Goal: Task Accomplishment & Management: Complete application form

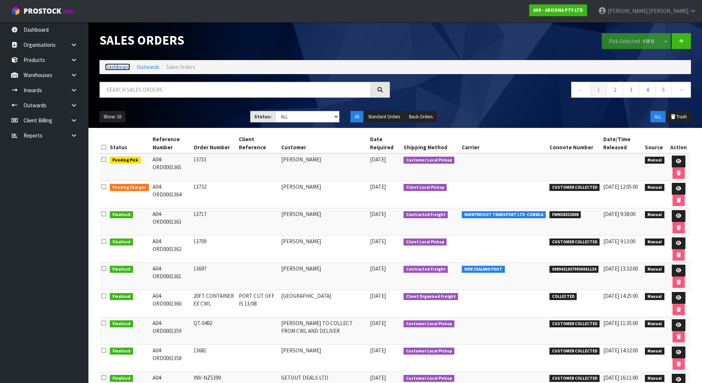
click at [113, 69] on link "Dashboard" at bounding box center [117, 66] width 25 height 7
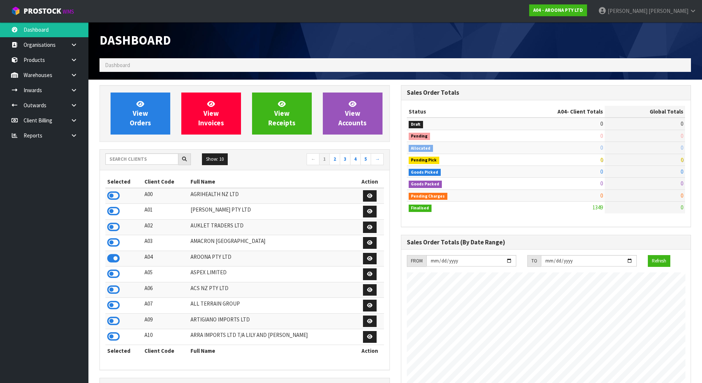
scroll to position [475, 301]
click at [145, 160] on input "text" at bounding box center [141, 158] width 73 height 11
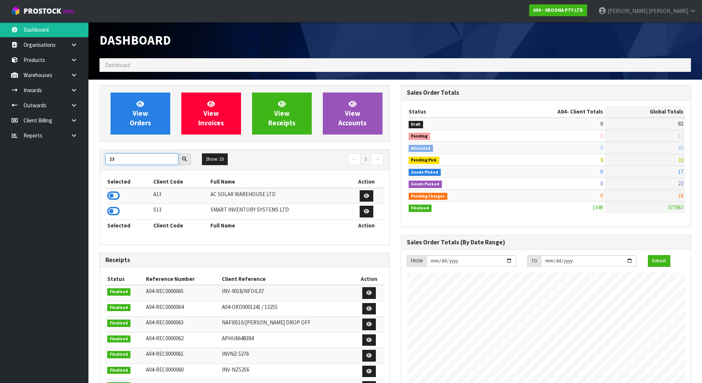
type input "13"
click at [102, 199] on div "Selected Client Code Full Name Action A13 AC SOLAR WAREHOUSE LTD S13 SMART INVE…" at bounding box center [245, 207] width 290 height 74
click at [109, 195] on icon at bounding box center [113, 195] width 13 height 11
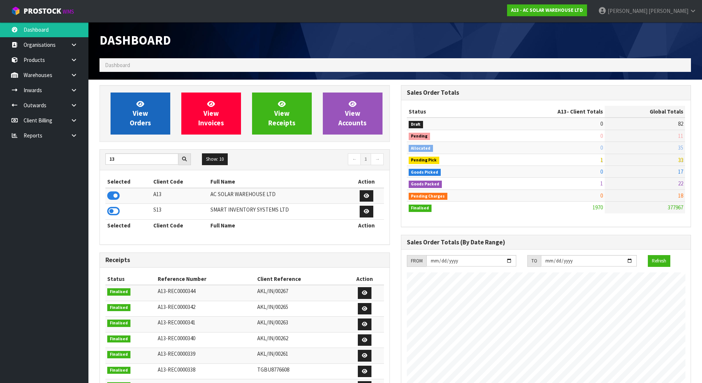
scroll to position [606, 301]
click at [137, 115] on span "View Orders" at bounding box center [140, 114] width 21 height 28
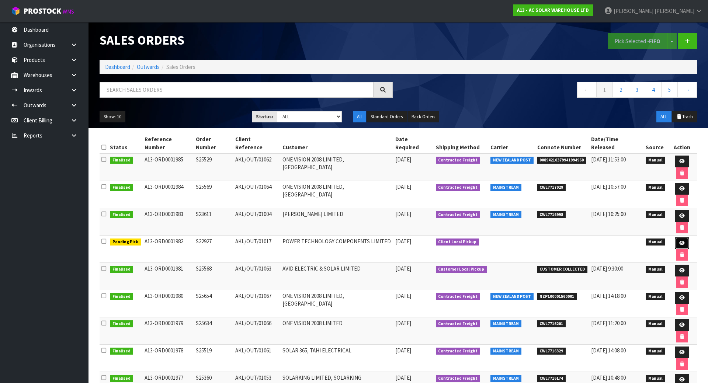
click at [679, 241] on icon at bounding box center [682, 243] width 6 height 5
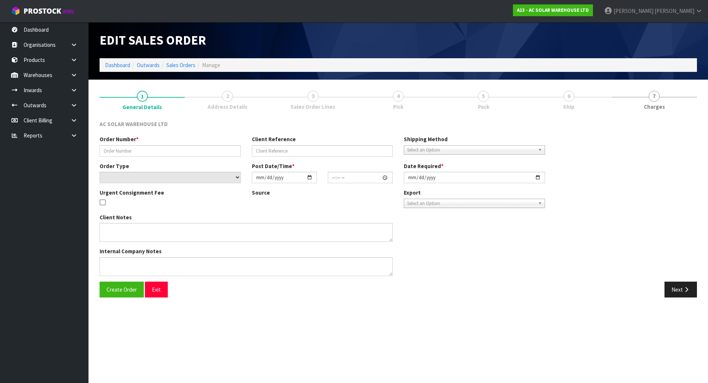
type input "S22927"
type input "AKL/OUT/01017"
select select "number:0"
type input "2025-08-21"
type input "10:32:00.000"
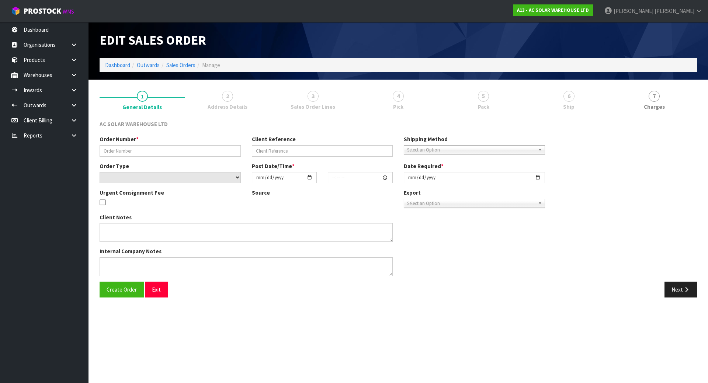
type input "2025-08-21"
type textarea "CUSTOMER TO COLLECT FRIDAY 22ND AUGUST (IN 2 TRIPS)"
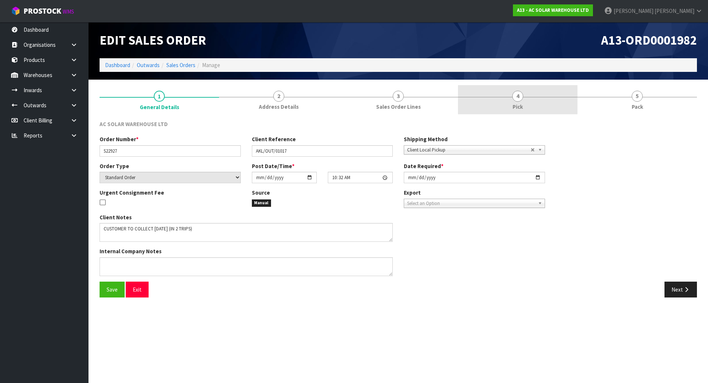
click at [535, 97] on link "4 Pick" at bounding box center [517, 99] width 119 height 29
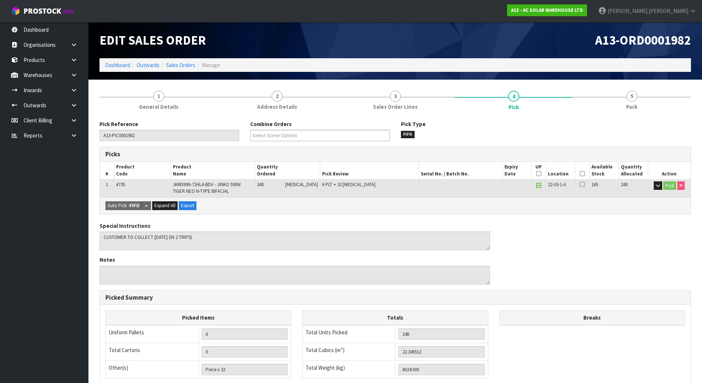
click at [582, 174] on icon at bounding box center [582, 174] width 5 height 0
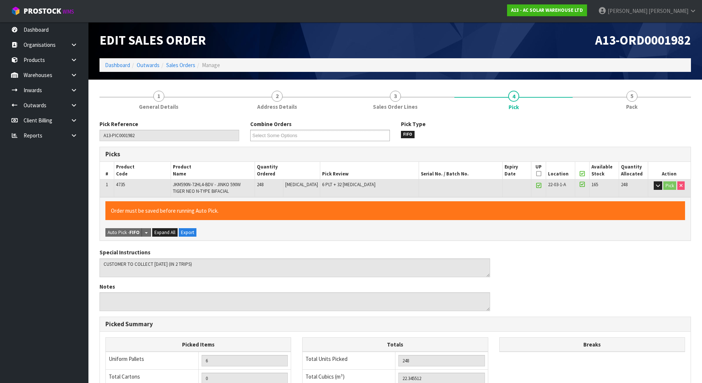
click at [538, 174] on icon at bounding box center [539, 174] width 5 height 0
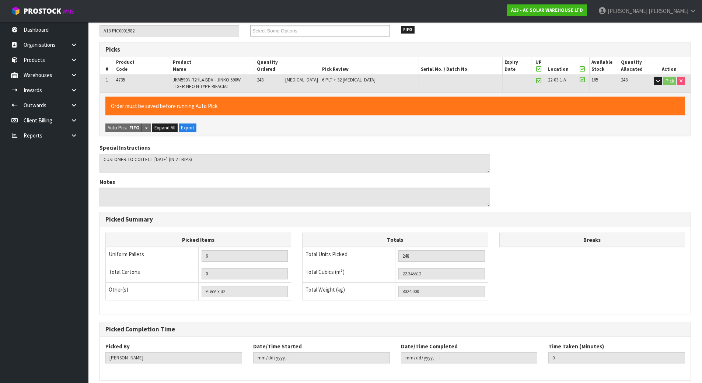
scroll to position [137, 0]
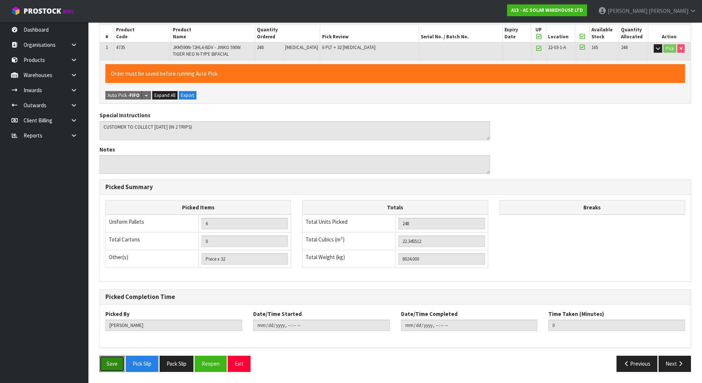
click at [115, 372] on div "Save Pick Slip Pack Slip Reopen Exit Previous Next" at bounding box center [395, 366] width 603 height 21
click at [111, 370] on button "Save" at bounding box center [112, 364] width 25 height 16
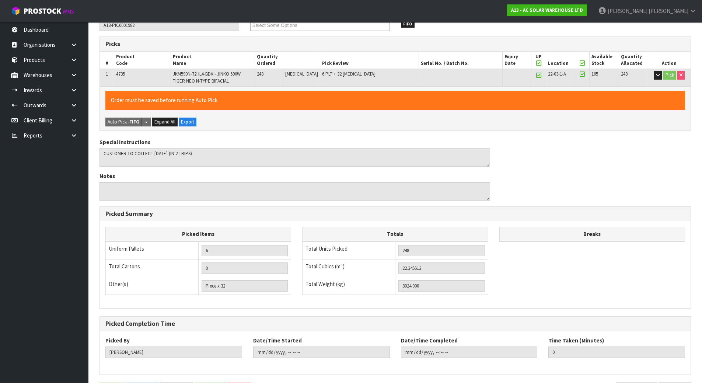
scroll to position [0, 0]
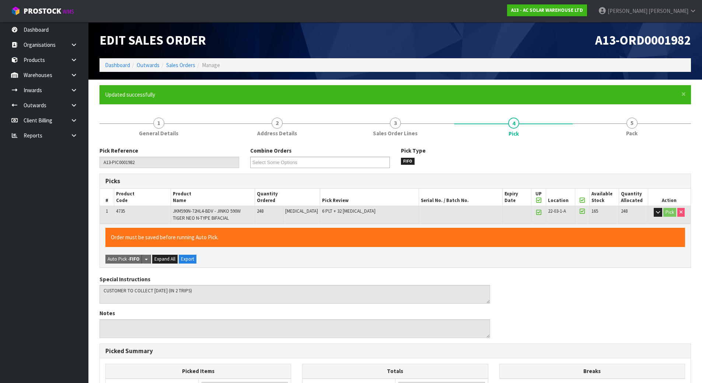
type input "[PERSON_NAME]"
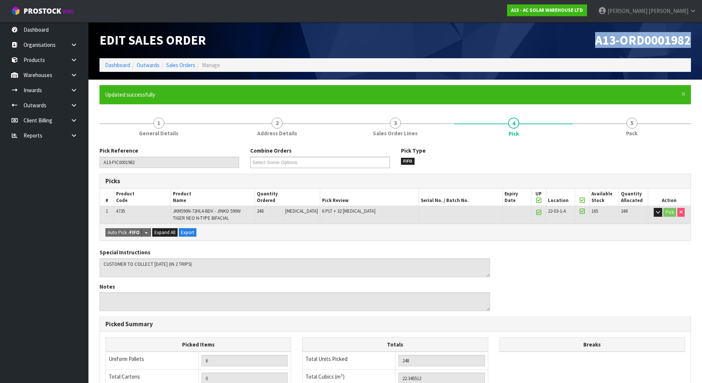
drag, startPoint x: 592, startPoint y: 41, endPoint x: 696, endPoint y: 39, distance: 104.4
click at [696, 39] on div "A13-ORD0001982" at bounding box center [547, 40] width 302 height 36
copy span "A13-ORD0001982"
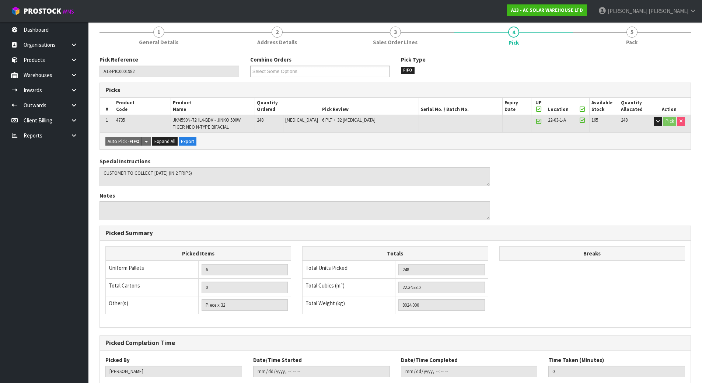
scroll to position [137, 0]
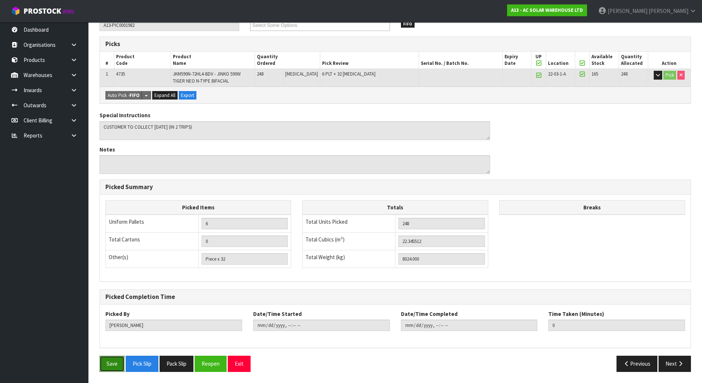
click at [112, 364] on button "Save" at bounding box center [112, 364] width 25 height 16
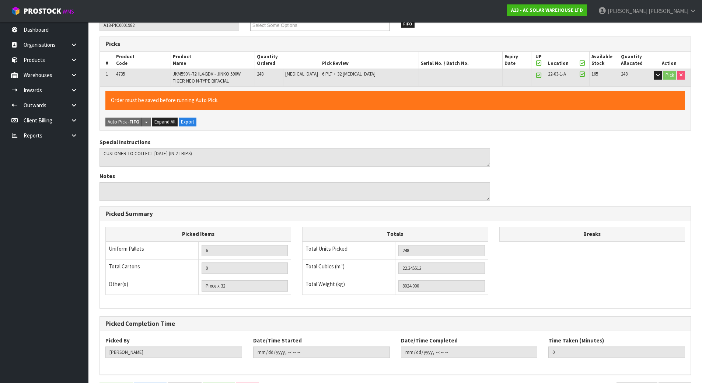
scroll to position [0, 0]
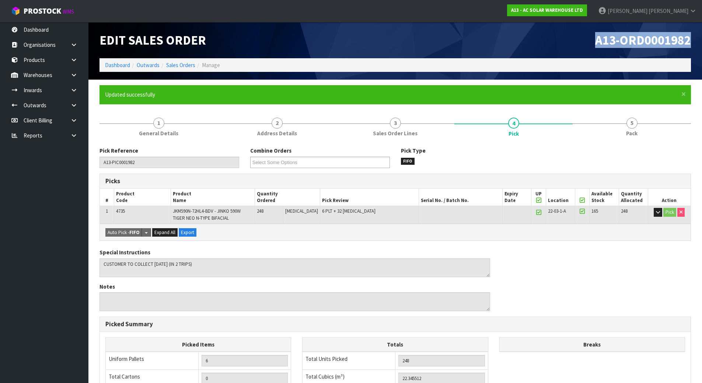
type input "2025-08-22T13:45:20"
click at [123, 67] on link "Dashboard" at bounding box center [117, 65] width 25 height 7
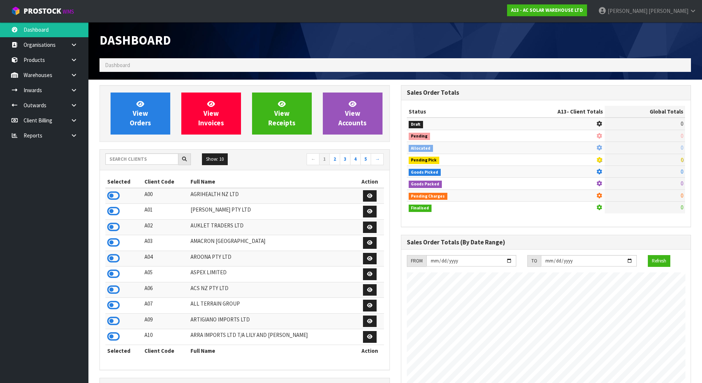
scroll to position [606, 301]
click at [154, 164] on input "text" at bounding box center [141, 158] width 73 height 11
type input "V"
type input "J01"
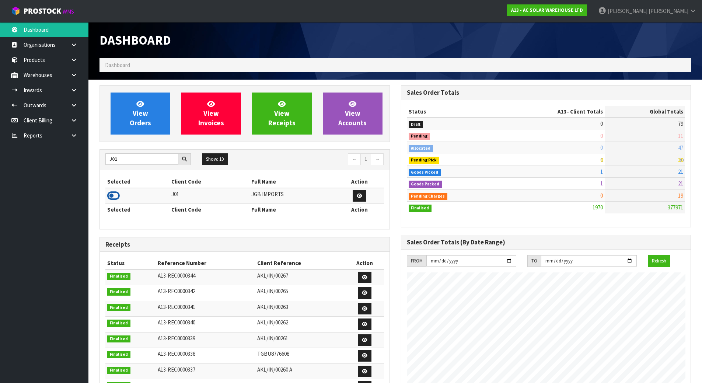
click at [116, 201] on td at bounding box center [137, 196] width 64 height 16
click at [116, 199] on icon at bounding box center [113, 195] width 13 height 11
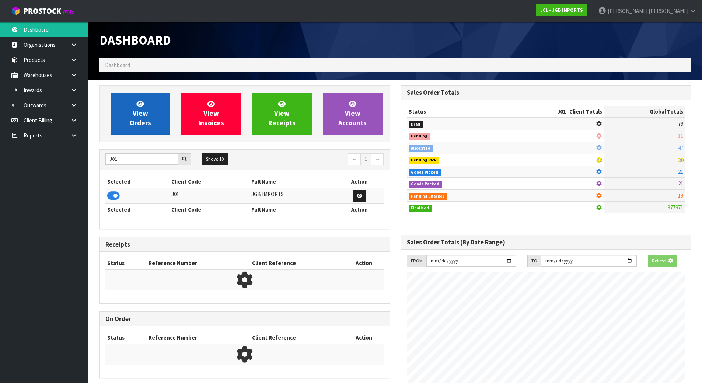
scroll to position [368284, 368442]
click at [128, 111] on link "View Orders" at bounding box center [141, 114] width 60 height 42
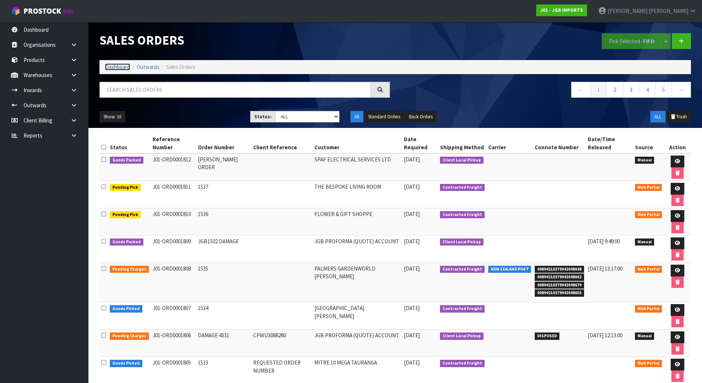
click at [121, 65] on link "Dashboard" at bounding box center [117, 66] width 25 height 7
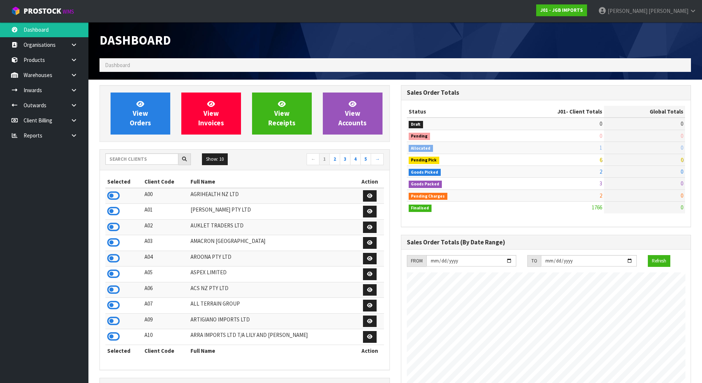
scroll to position [559, 301]
click at [158, 162] on input "text" at bounding box center [141, 158] width 73 height 11
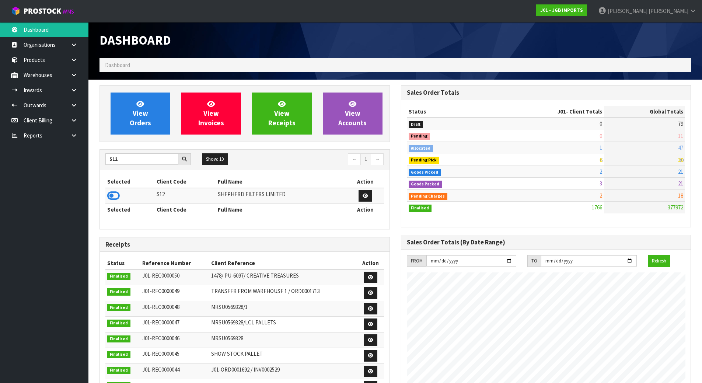
click at [107, 196] on td at bounding box center [129, 196] width 49 height 16
click at [112, 196] on icon at bounding box center [113, 195] width 13 height 11
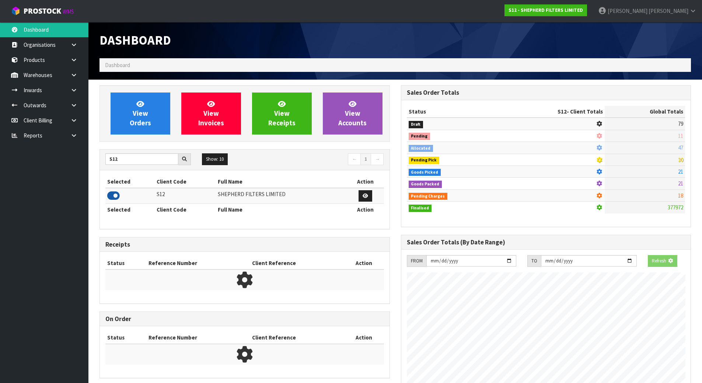
scroll to position [487, 301]
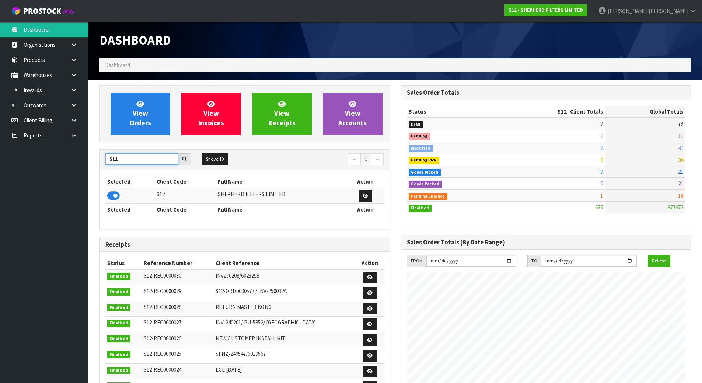
drag, startPoint x: 124, startPoint y: 159, endPoint x: 63, endPoint y: 160, distance: 61.6
click at [63, 162] on body "Toggle navigation ProStock WMS S12 - SHEPHERD FILTERS LIMITED Michael Drugan Lo…" at bounding box center [351, 191] width 702 height 383
type input "J01"
click at [114, 194] on icon at bounding box center [113, 195] width 13 height 11
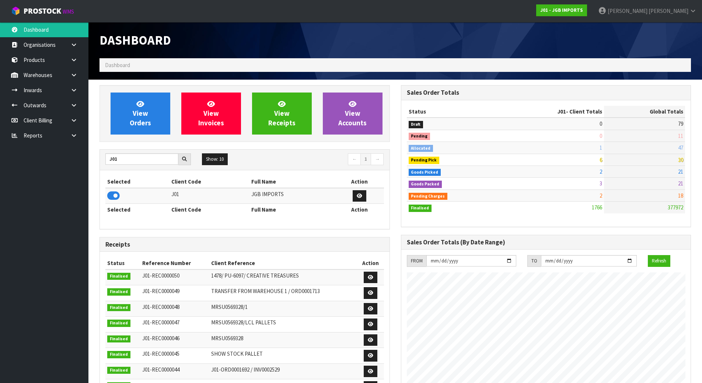
scroll to position [559, 301]
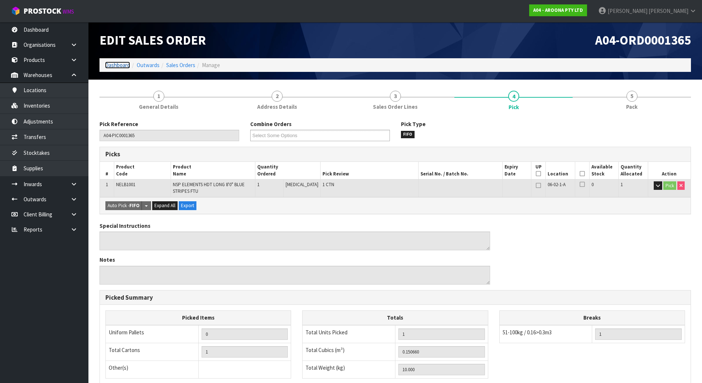
click at [123, 66] on link "Dashboard" at bounding box center [117, 65] width 25 height 7
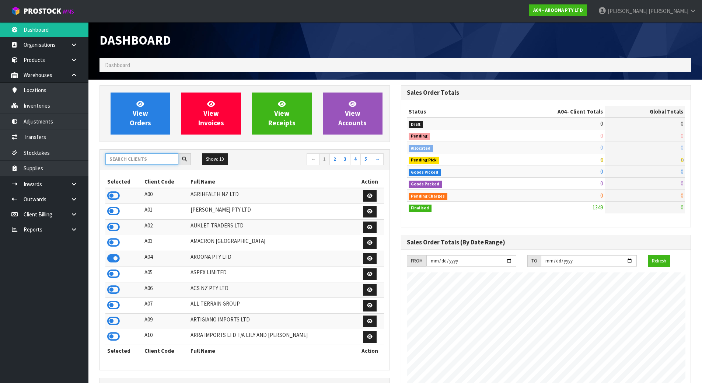
scroll to position [475, 301]
click at [137, 155] on input "text" at bounding box center [141, 158] width 73 height 11
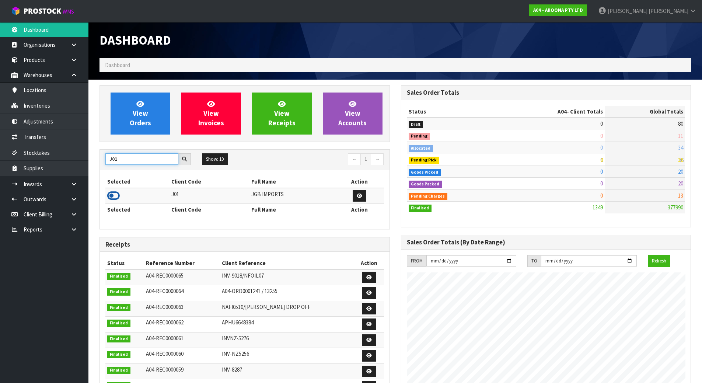
type input "J01"
click at [115, 196] on icon at bounding box center [113, 195] width 13 height 11
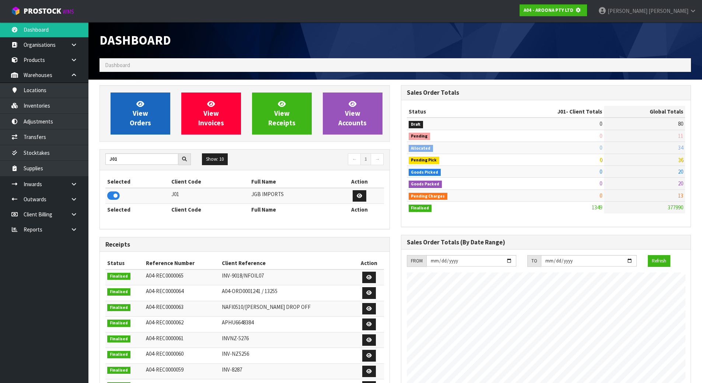
scroll to position [368284, 368442]
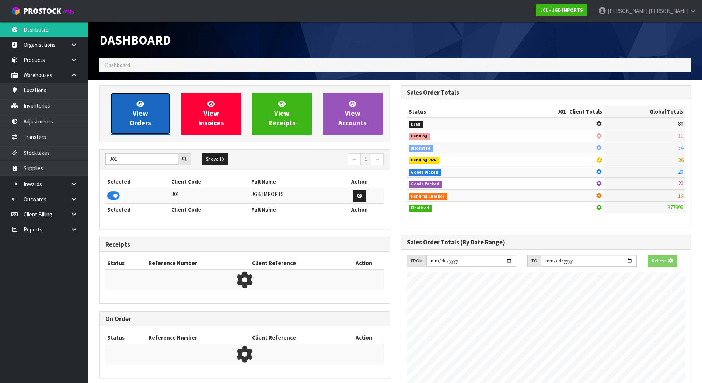
click at [148, 112] on link "View Orders" at bounding box center [141, 114] width 60 height 42
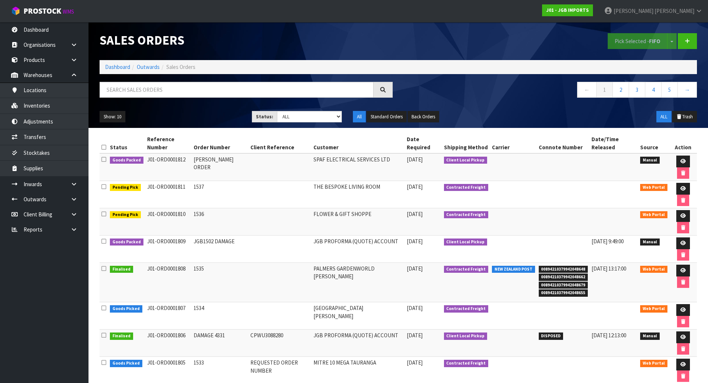
click at [249, 181] on td at bounding box center [280, 194] width 63 height 27
click at [122, 68] on link "Dashboard" at bounding box center [117, 66] width 25 height 7
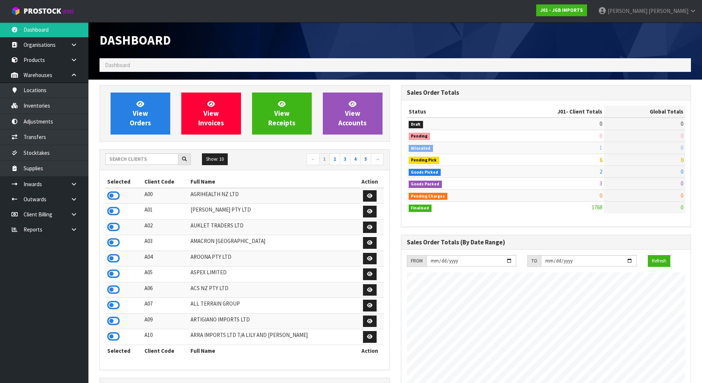
scroll to position [559, 301]
click at [118, 157] on input "text" at bounding box center [141, 158] width 73 height 11
type input "V04"
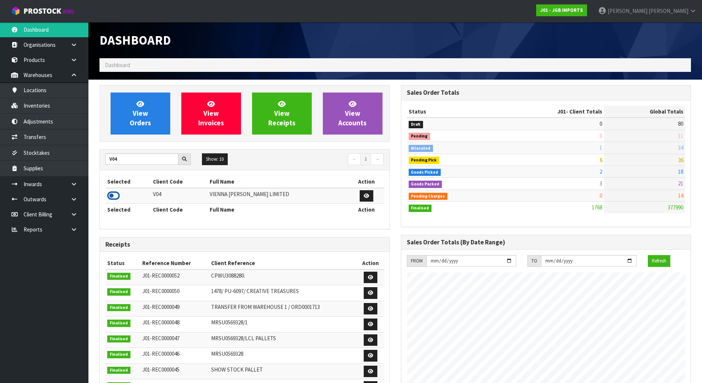
click at [112, 197] on icon at bounding box center [113, 195] width 13 height 11
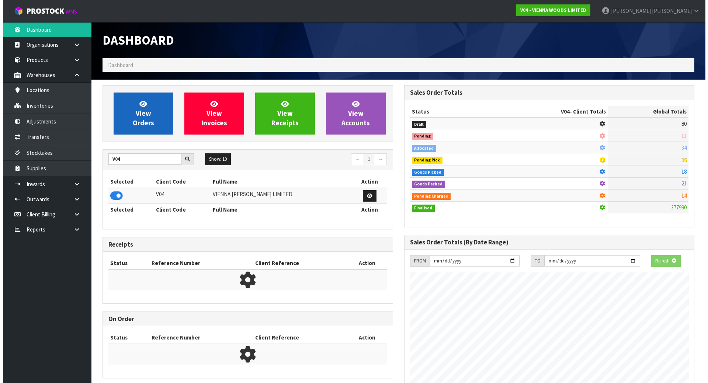
scroll to position [368284, 368442]
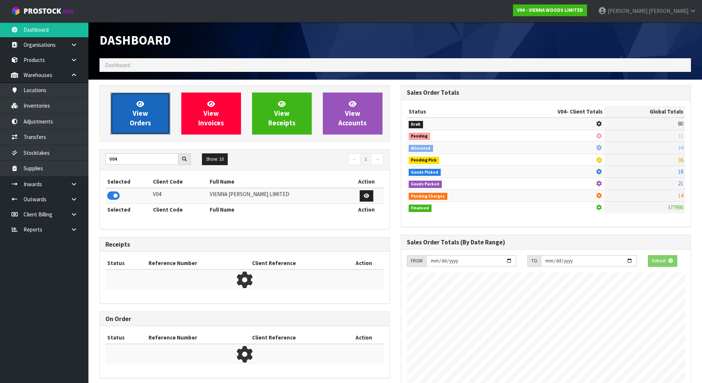
click at [163, 111] on link "View Orders" at bounding box center [141, 114] width 60 height 42
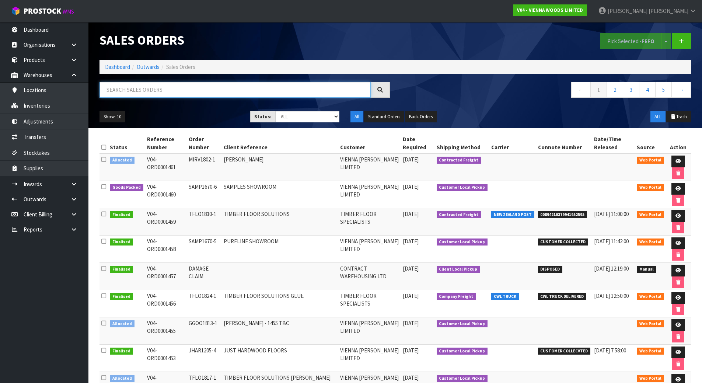
click at [191, 89] on input "text" at bounding box center [235, 90] width 271 height 16
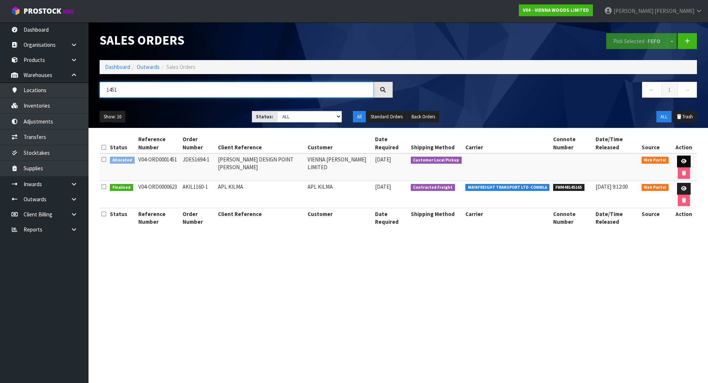
type input "1451"
click at [677, 156] on link at bounding box center [684, 162] width 14 height 12
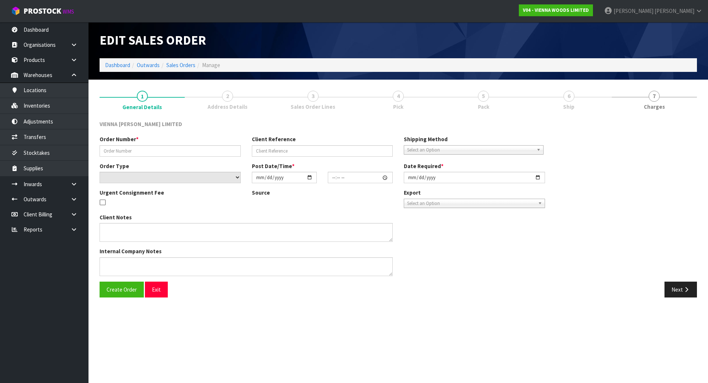
type input "JDES1694-1"
type input "JOSEPHINE DESIGN POINT WELLS"
select select "number:0"
type input "2025-08-08"
type input "11:13:00.000"
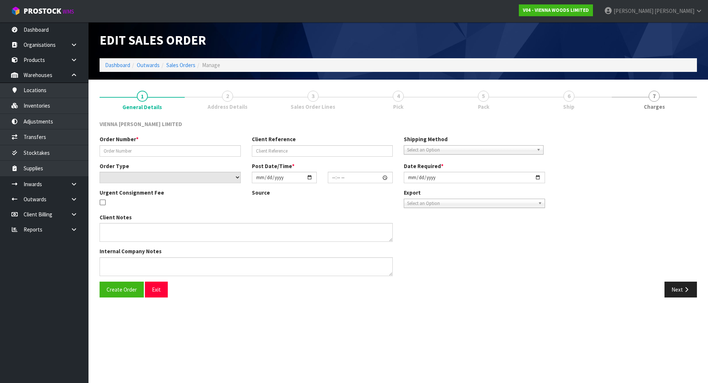
type input "2025-09-16"
type textarea "JOSEPHINE DESIGN POINT WELLS"
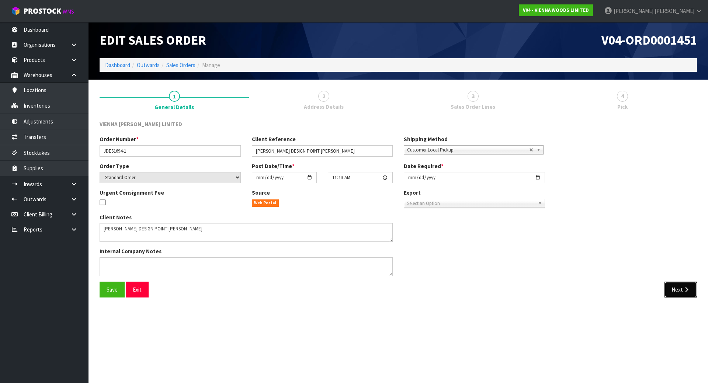
click at [687, 289] on icon "button" at bounding box center [686, 290] width 7 height 6
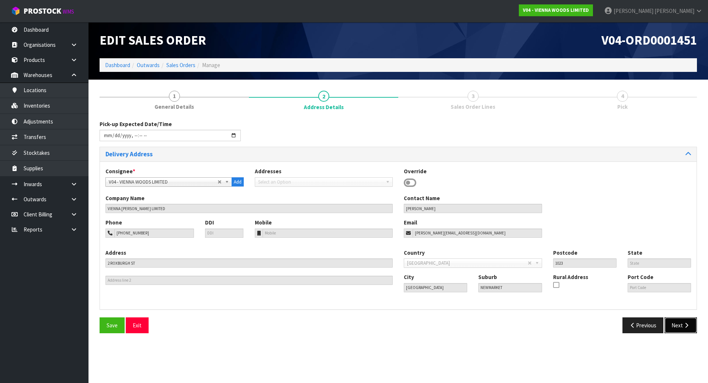
click at [679, 320] on button "Next" at bounding box center [680, 325] width 32 height 16
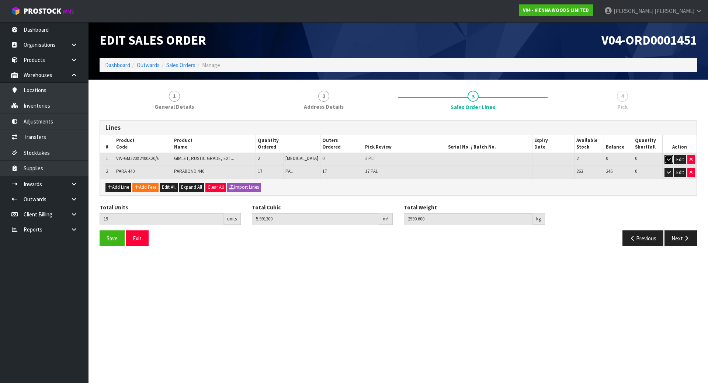
click at [667, 161] on icon "button" at bounding box center [669, 159] width 4 height 5
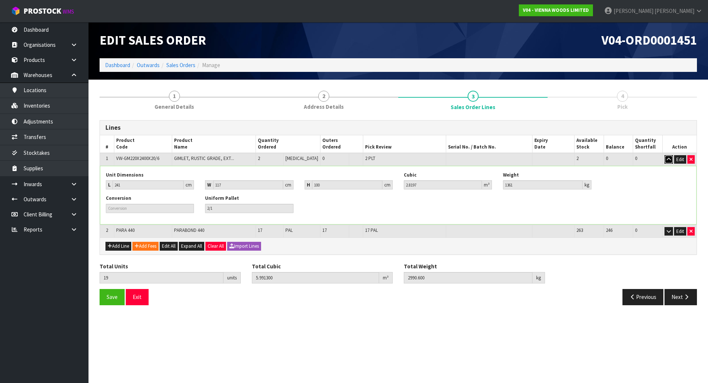
click at [669, 160] on icon "button" at bounding box center [669, 159] width 4 height 5
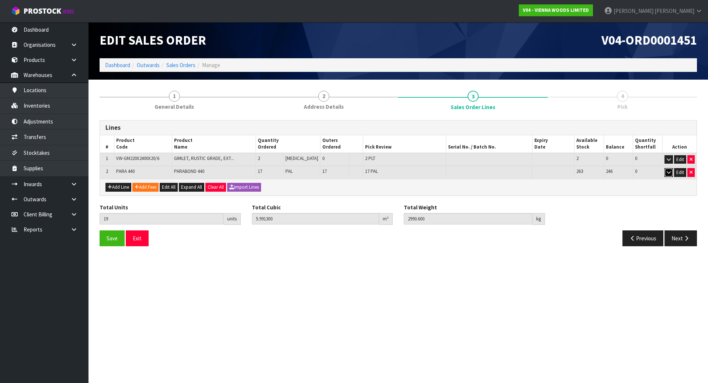
click at [667, 175] on icon "button" at bounding box center [669, 172] width 4 height 5
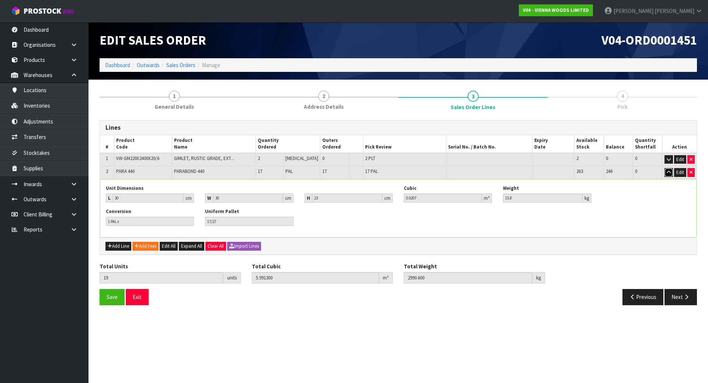
click at [667, 175] on icon "button" at bounding box center [669, 172] width 4 height 5
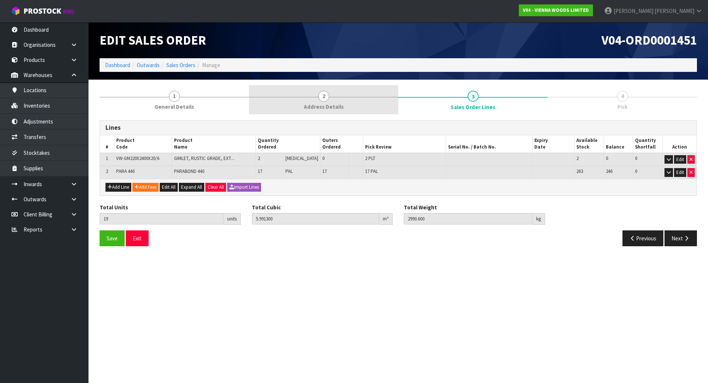
click at [329, 109] on span "Address Details" at bounding box center [324, 107] width 40 height 8
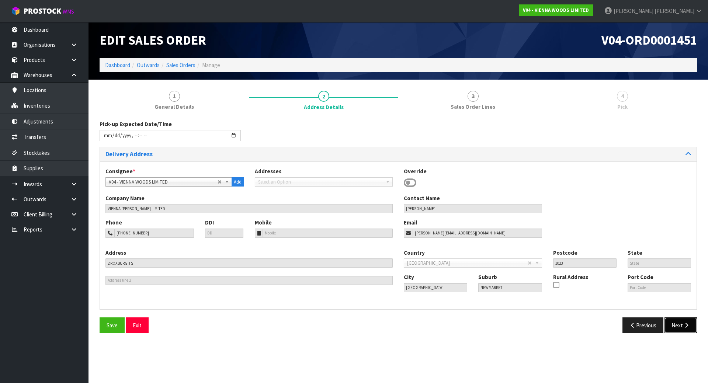
click at [690, 327] on button "Next" at bounding box center [680, 325] width 32 height 16
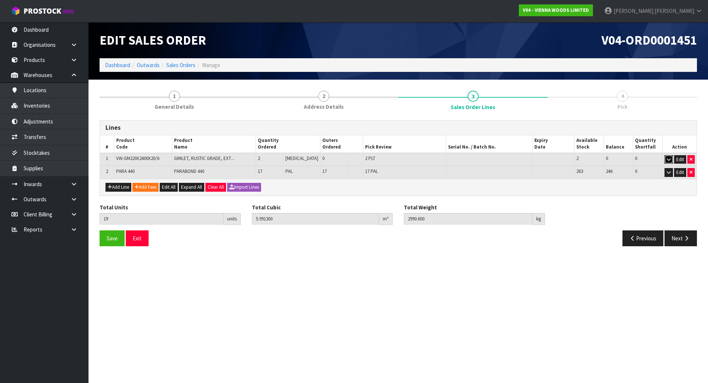
click at [667, 159] on icon "button" at bounding box center [669, 159] width 4 height 5
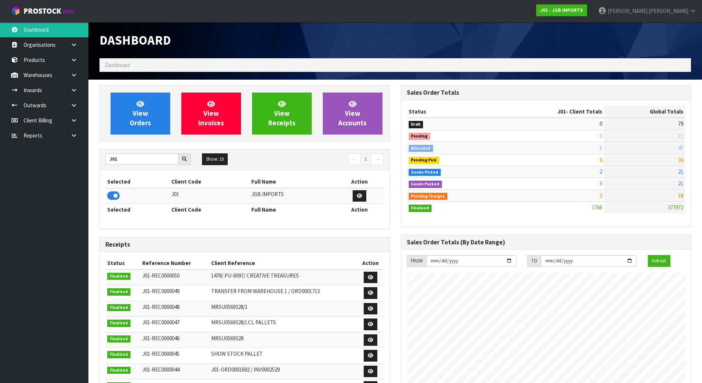
scroll to position [559, 301]
click at [119, 128] on link "View Orders" at bounding box center [141, 114] width 60 height 42
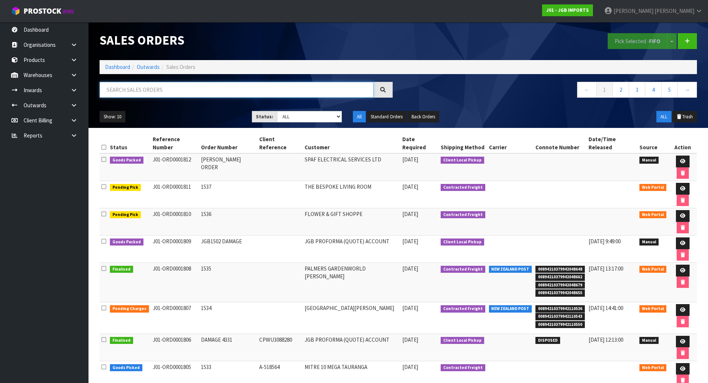
click at [149, 92] on input "text" at bounding box center [237, 90] width 274 height 16
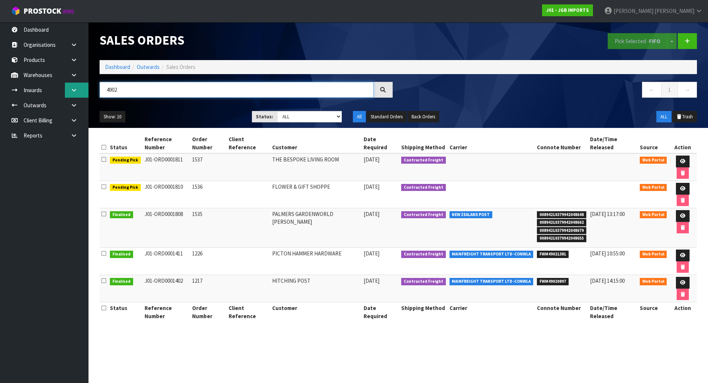
type input "4902"
click at [72, 91] on icon at bounding box center [73, 90] width 7 height 6
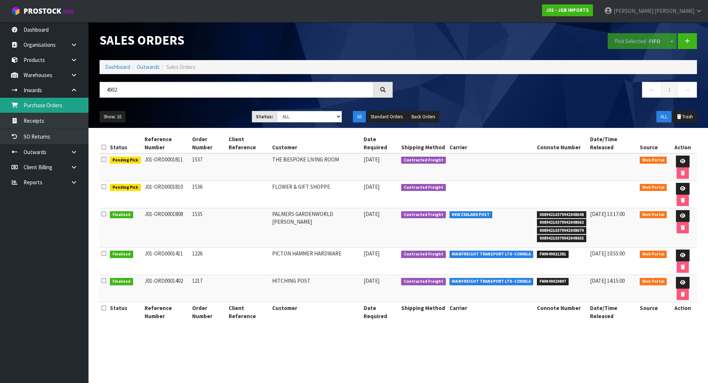
click at [64, 113] on link "Purchase Orders" at bounding box center [44, 105] width 88 height 15
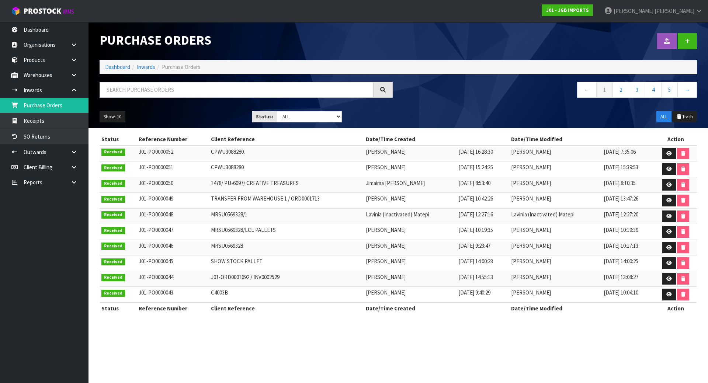
click at [233, 152] on td "CPWU3088280." at bounding box center [286, 154] width 155 height 16
click at [213, 80] on div "Purchase Orders Import Purchase Orders Drop file here to import csv template Da…" at bounding box center [398, 75] width 608 height 106
click at [215, 82] on input "text" at bounding box center [237, 90] width 274 height 16
click at [225, 94] on input "text" at bounding box center [237, 90] width 274 height 16
click at [667, 153] on link at bounding box center [669, 154] width 14 height 12
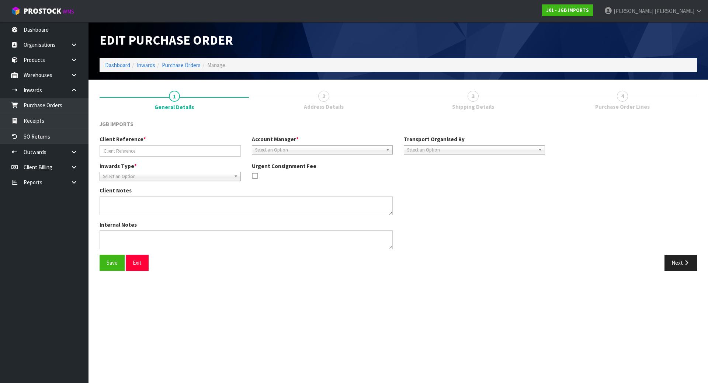
type input "CPWU3088280."
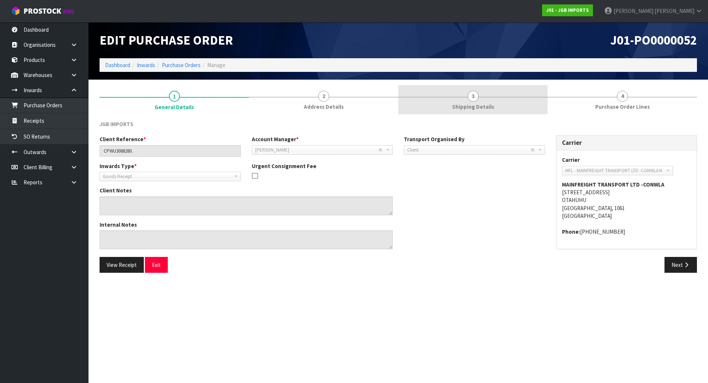
click at [509, 104] on link "3 Shipping Details" at bounding box center [472, 99] width 149 height 29
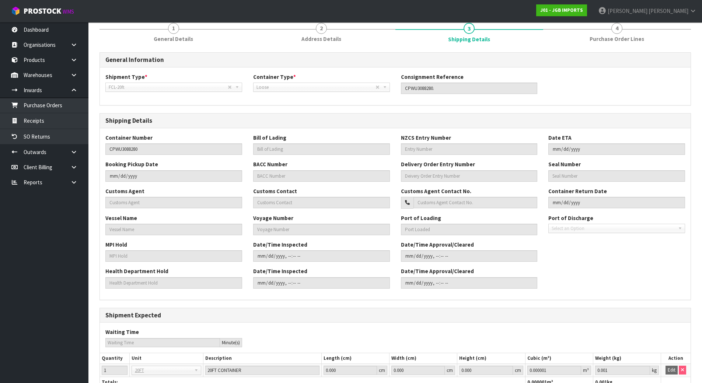
scroll to position [108, 0]
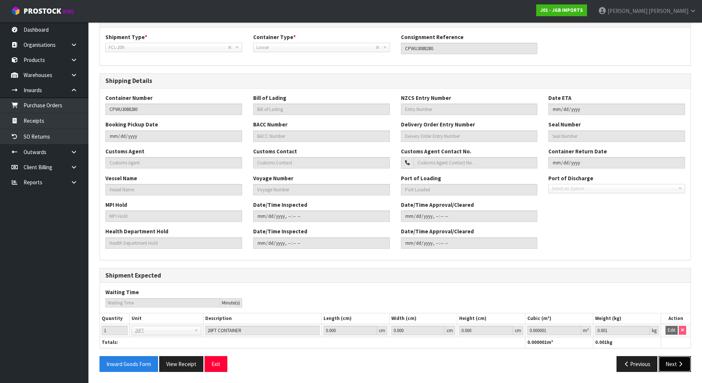
click at [669, 362] on button "Next" at bounding box center [675, 364] width 32 height 16
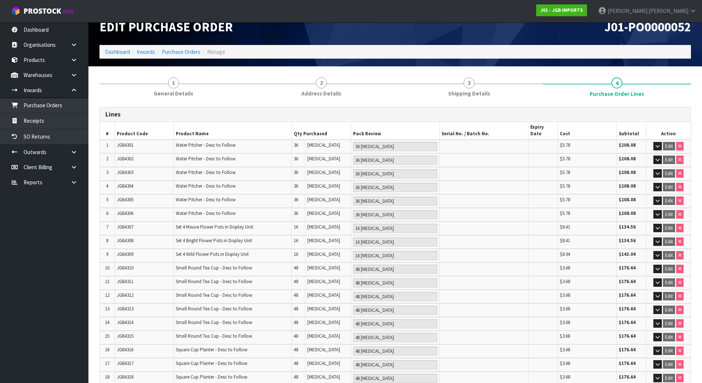
scroll to position [0, 0]
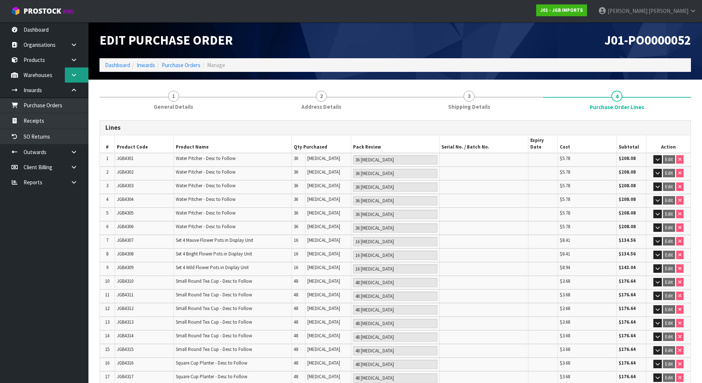
click at [72, 79] on link at bounding box center [77, 74] width 24 height 15
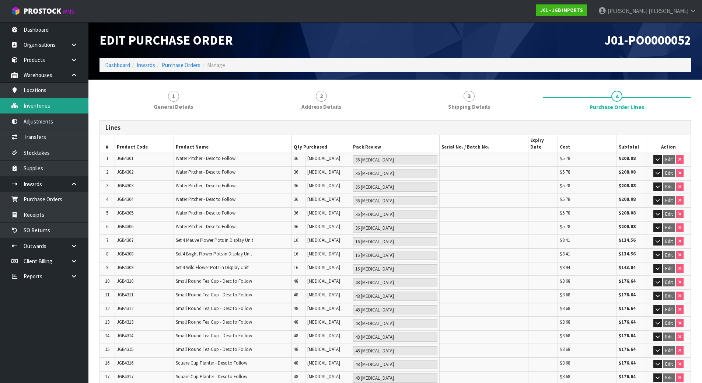
click at [63, 107] on link "Inventories" at bounding box center [44, 105] width 88 height 15
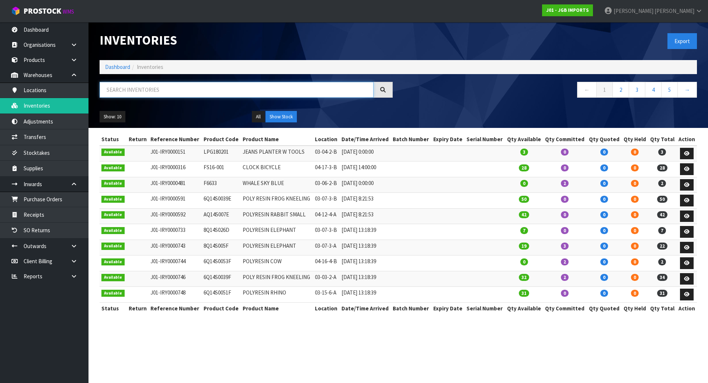
click at [174, 93] on input "text" at bounding box center [237, 90] width 274 height 16
type input "490"
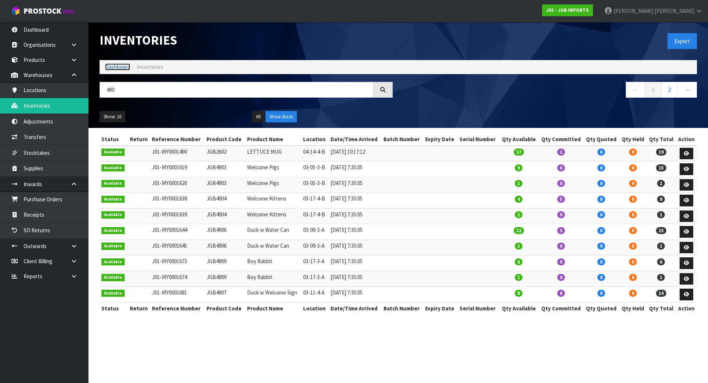
click at [118, 68] on link "Dashboard" at bounding box center [117, 66] width 25 height 7
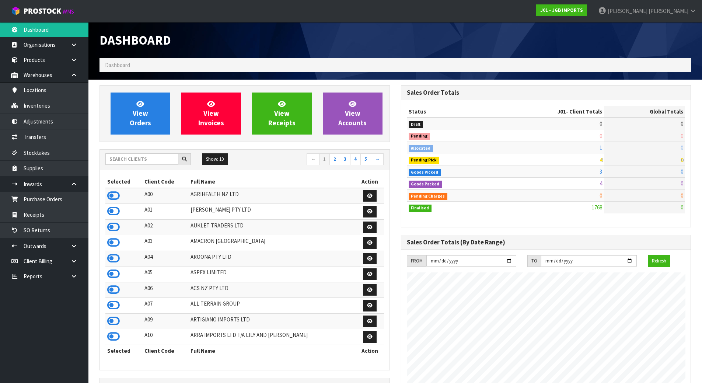
scroll to position [559, 301]
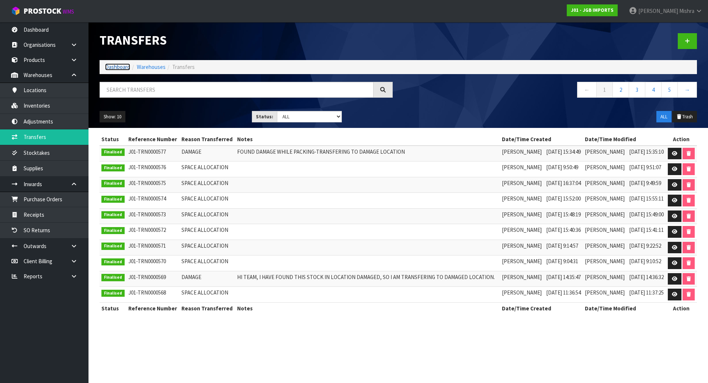
click at [113, 68] on link "Dashboard" at bounding box center [117, 66] width 25 height 7
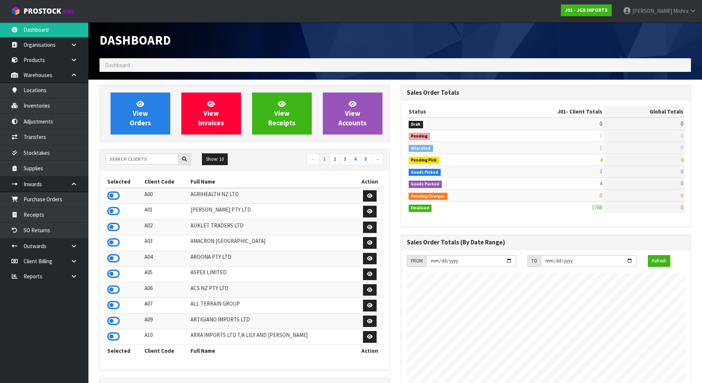
scroll to position [559, 301]
drag, startPoint x: 146, startPoint y: 160, endPoint x: 150, endPoint y: 154, distance: 7.6
click at [147, 160] on input "text" at bounding box center [141, 158] width 73 height 11
type input "A13"
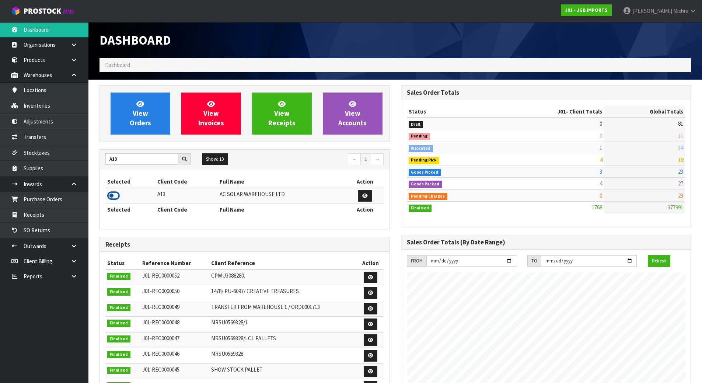
drag, startPoint x: 114, startPoint y: 198, endPoint x: 117, endPoint y: 190, distance: 8.8
click at [113, 198] on icon at bounding box center [113, 195] width 13 height 11
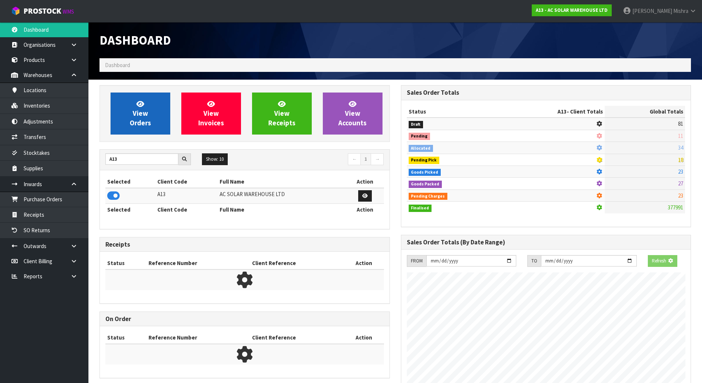
scroll to position [606, 301]
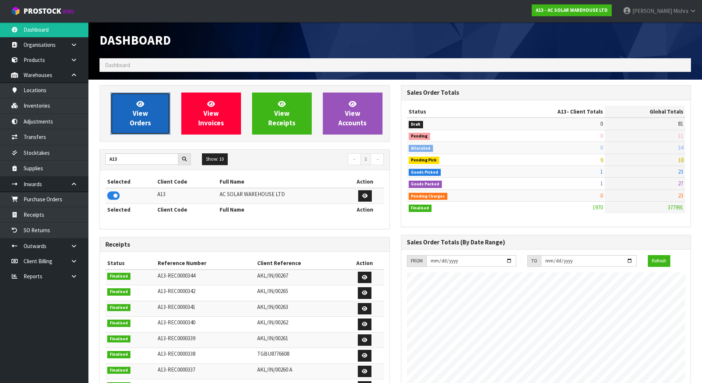
click at [136, 118] on span "View Orders" at bounding box center [140, 114] width 21 height 28
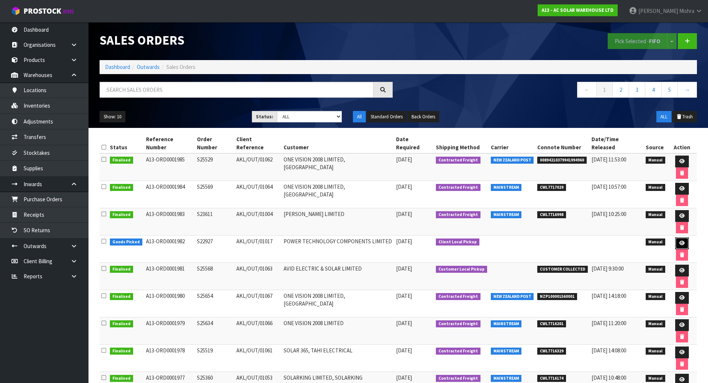
click at [679, 241] on icon at bounding box center [682, 243] width 6 height 5
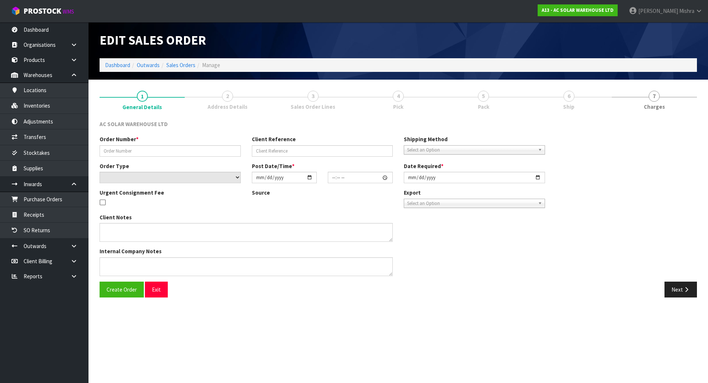
type input "S22927"
type input "AKL/OUT/01017"
select select "number:0"
type input "2025-08-21"
type input "10:32:00.000"
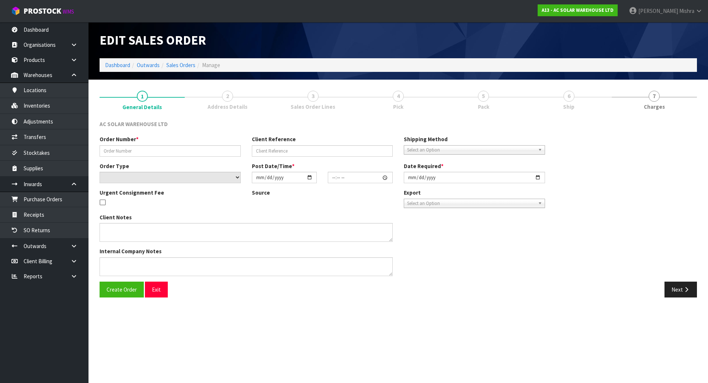
type input "2025-08-21"
type textarea "CUSTOMER TO COLLECT FRIDAY 22ND AUGUST (IN 2 TRIPS)"
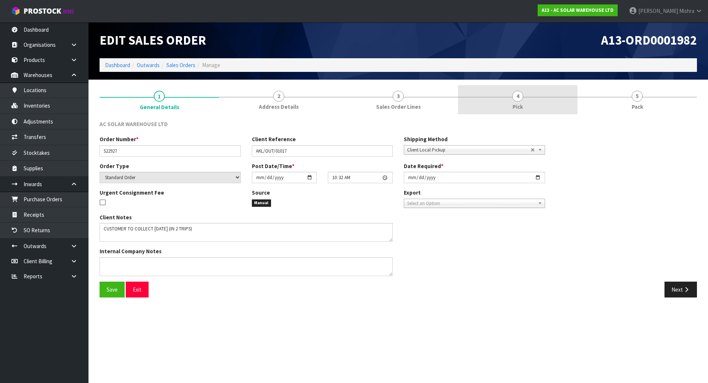
drag, startPoint x: 545, startPoint y: 90, endPoint x: 550, endPoint y: 95, distance: 7.0
click at [545, 90] on link "4 Pick" at bounding box center [517, 99] width 119 height 29
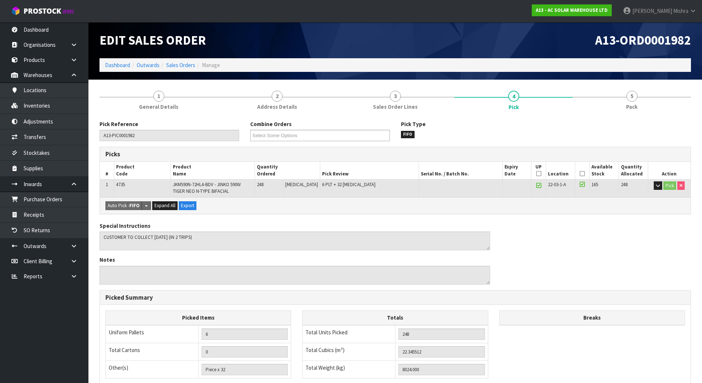
click at [580, 174] on icon at bounding box center [582, 174] width 5 height 0
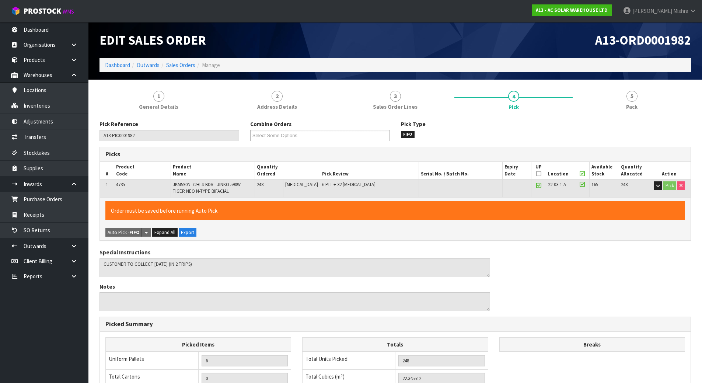
click at [537, 174] on icon at bounding box center [539, 174] width 5 height 0
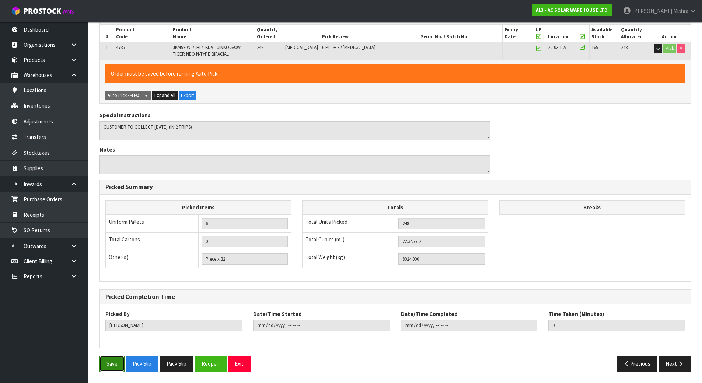
drag, startPoint x: 104, startPoint y: 365, endPoint x: 206, endPoint y: 360, distance: 101.6
click at [105, 365] on button "Save" at bounding box center [112, 364] width 25 height 16
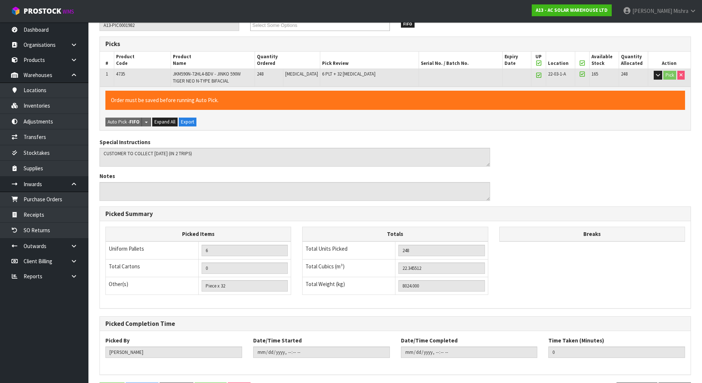
scroll to position [0, 0]
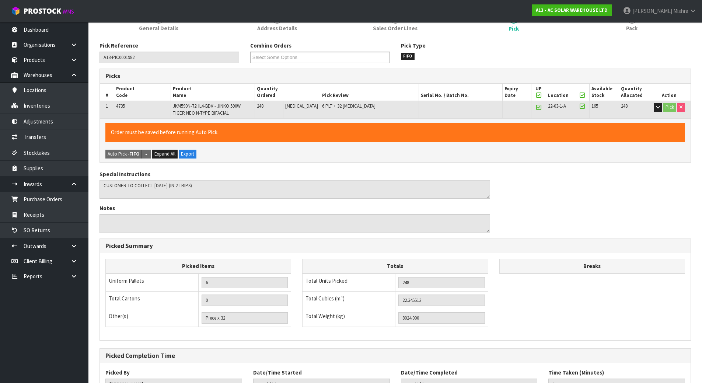
type input "[PERSON_NAME]"
type input "2025-08-22T15:19:59"
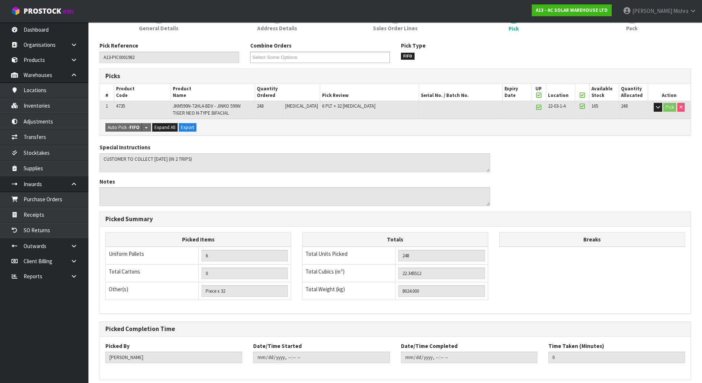
scroll to position [137, 0]
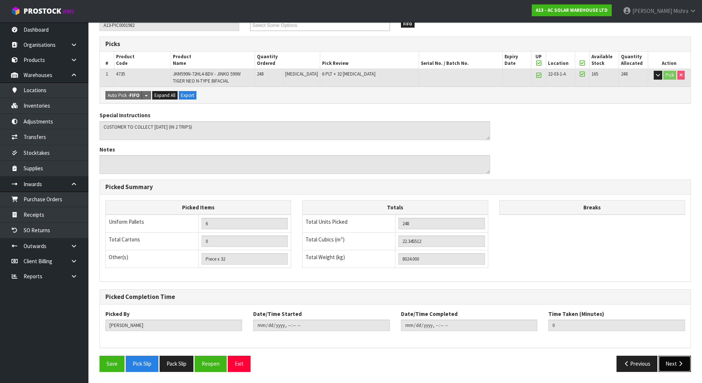
click at [680, 363] on icon "button" at bounding box center [680, 364] width 7 height 6
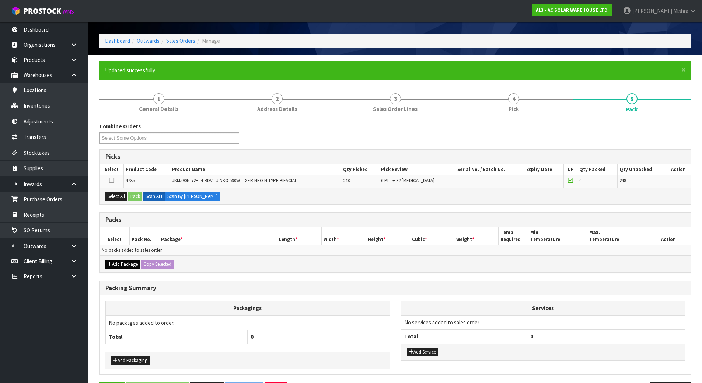
scroll to position [37, 0]
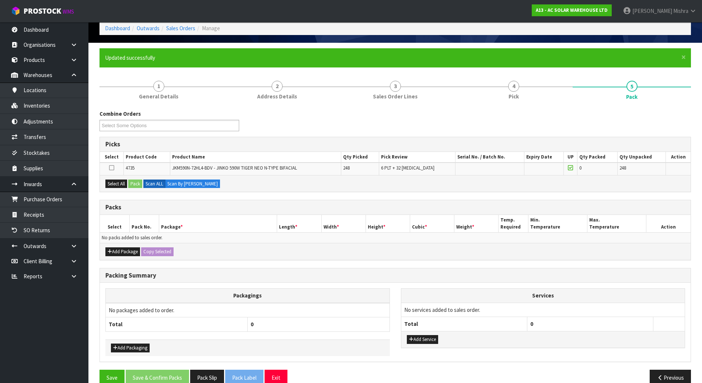
click at [114, 257] on div "Add Package Copy Selected" at bounding box center [395, 251] width 591 height 17
click at [118, 254] on button "Add Package" at bounding box center [122, 251] width 35 height 9
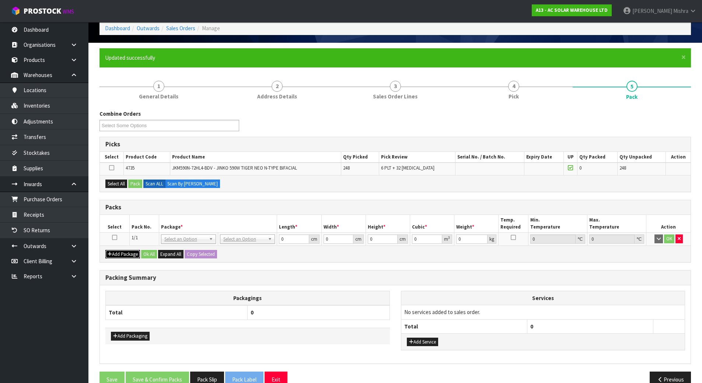
click at [105, 250] on button "Add Package" at bounding box center [122, 254] width 35 height 9
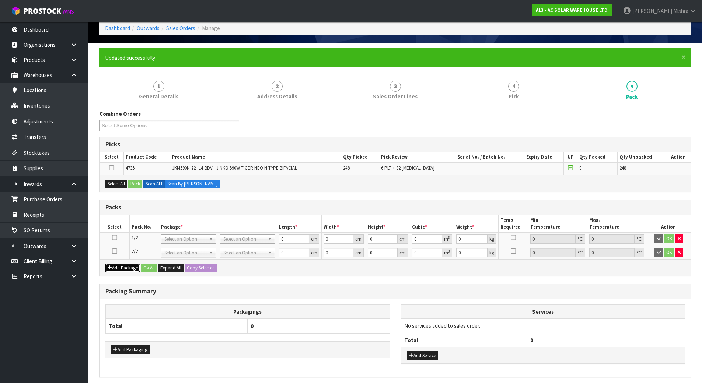
click at [105, 264] on button "Add Package" at bounding box center [122, 268] width 35 height 9
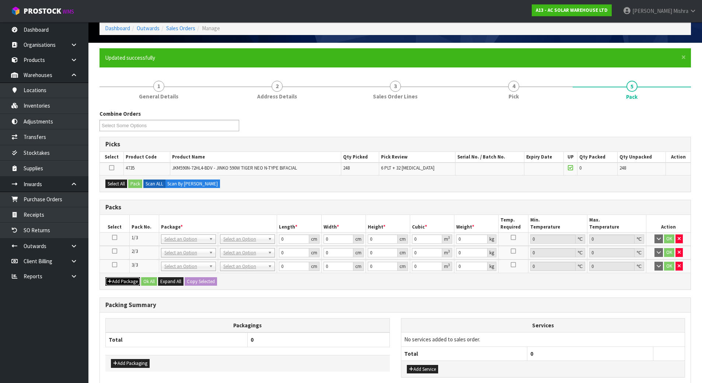
click at [105, 277] on button "Add Package" at bounding box center [122, 281] width 35 height 9
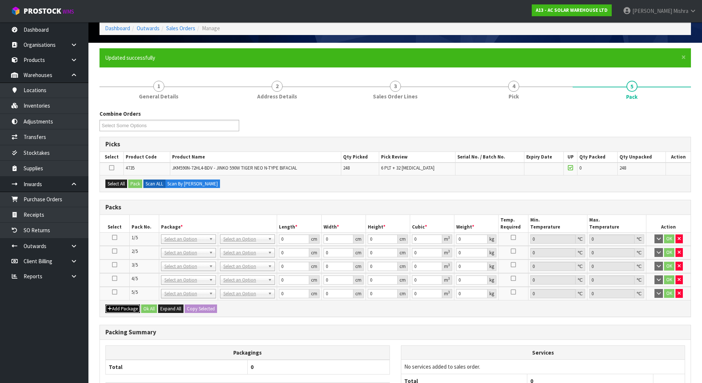
click at [105, 305] on button "Add Package" at bounding box center [122, 309] width 35 height 9
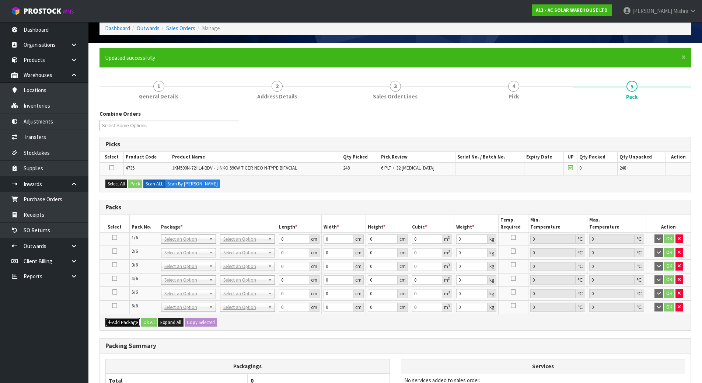
click at [105, 318] on button "Add Package" at bounding box center [122, 322] width 35 height 9
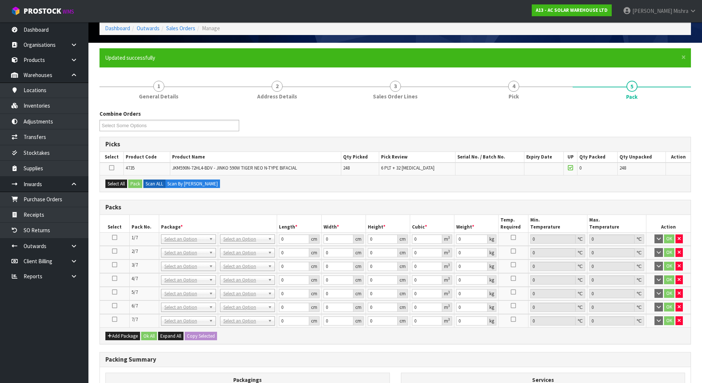
click at [116, 237] on icon at bounding box center [114, 237] width 5 height 0
click at [107, 181] on button "Select All" at bounding box center [116, 184] width 22 height 9
click at [134, 184] on button "Pack" at bounding box center [135, 184] width 14 height 9
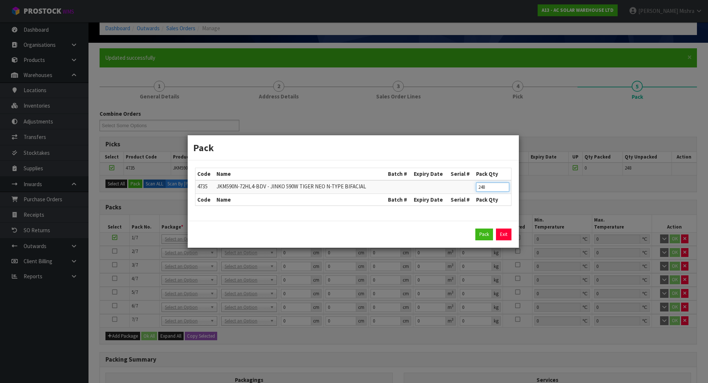
drag, startPoint x: 489, startPoint y: 184, endPoint x: 432, endPoint y: 189, distance: 57.0
click at [432, 189] on tr "4735 JKM590N-72HL4-BDV - JINKO 590W TIGER NEO N-TYPE BIFACIAL 248" at bounding box center [353, 187] width 316 height 14
type input "36"
click at [479, 225] on div "Pack Exit" at bounding box center [353, 234] width 331 height 27
click at [479, 235] on button "Pack" at bounding box center [484, 235] width 18 height 12
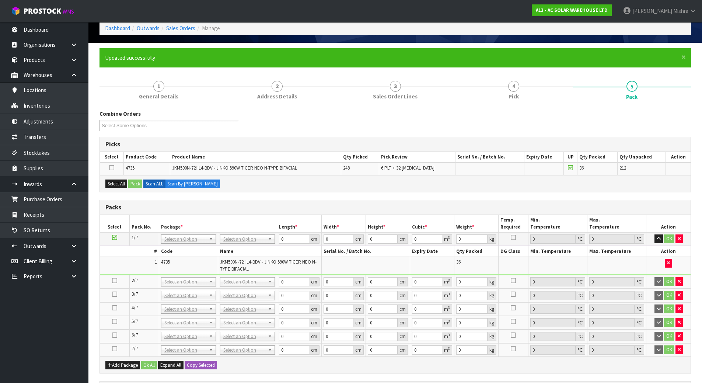
click at [114, 281] on icon at bounding box center [114, 281] width 5 height 0
click at [113, 188] on div "Select All Pack Scan ALL Scan By Quantity" at bounding box center [395, 183] width 591 height 17
click at [120, 185] on button "Select All" at bounding box center [116, 184] width 22 height 9
click at [135, 184] on button "Pack" at bounding box center [135, 184] width 14 height 9
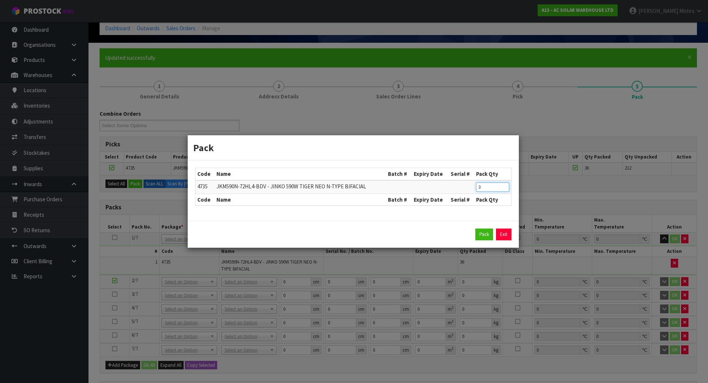
click at [393, 178] on table "Code Name Batch # Expiry Date Serial # Pack Qty 4735 JKM590N-72HL4-BDV - JINKO …" at bounding box center [353, 186] width 316 height 37
type input "36"
click at [483, 235] on button "Pack" at bounding box center [484, 235] width 18 height 12
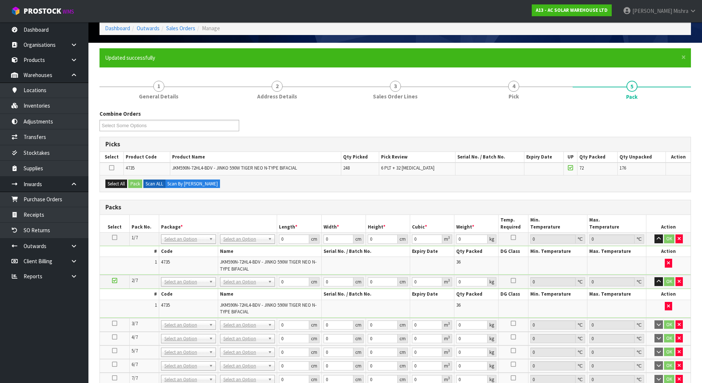
drag, startPoint x: 114, startPoint y: 324, endPoint x: 122, endPoint y: 302, distance: 23.4
click at [115, 324] on icon at bounding box center [114, 323] width 5 height 0
click at [118, 184] on button "Select All" at bounding box center [116, 184] width 22 height 9
click at [142, 184] on button "Pack" at bounding box center [135, 184] width 14 height 9
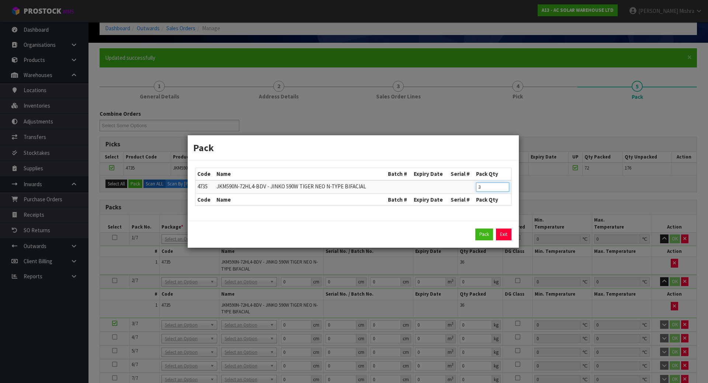
drag, startPoint x: 490, startPoint y: 186, endPoint x: 417, endPoint y: 185, distance: 72.6
click at [417, 185] on tr "4735 JKM590N-72HL4-BDV - JINKO 590W TIGER NEO N-TYPE BIFACIAL 3" at bounding box center [353, 187] width 316 height 14
type input "36"
click at [482, 240] on button "Pack" at bounding box center [484, 235] width 18 height 12
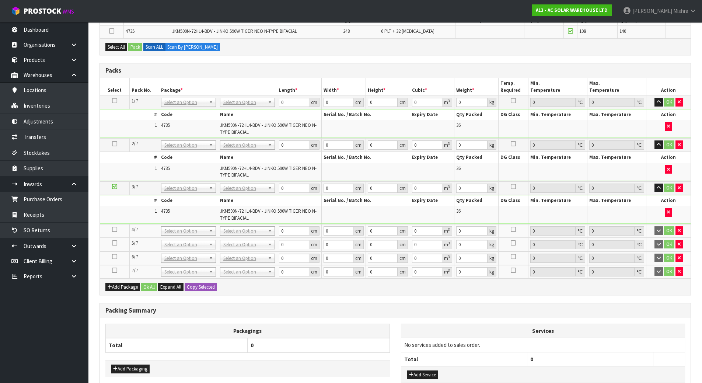
scroll to position [222, 0]
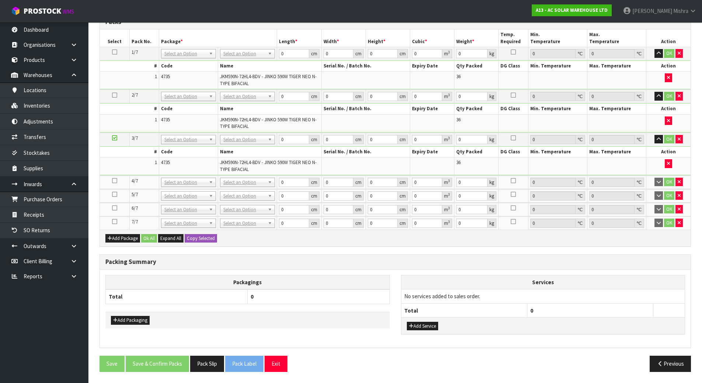
click at [111, 183] on td at bounding box center [114, 183] width 29 height 14
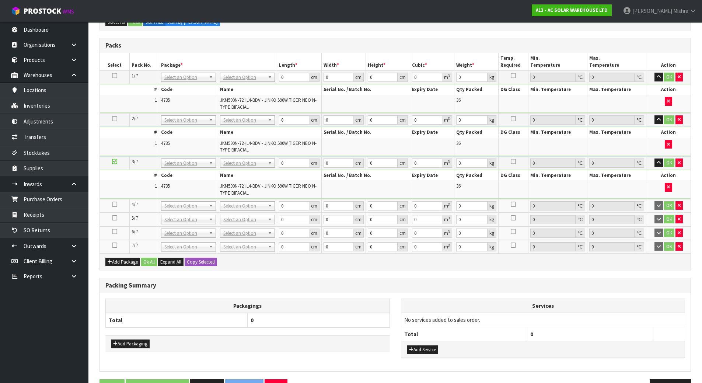
scroll to position [185, 0]
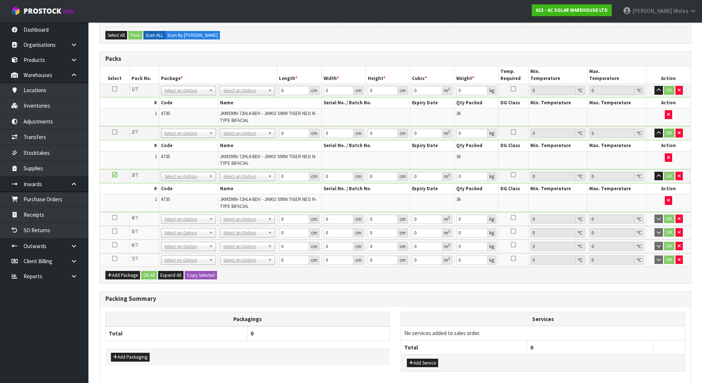
click at [113, 218] on icon at bounding box center [114, 218] width 5 height 0
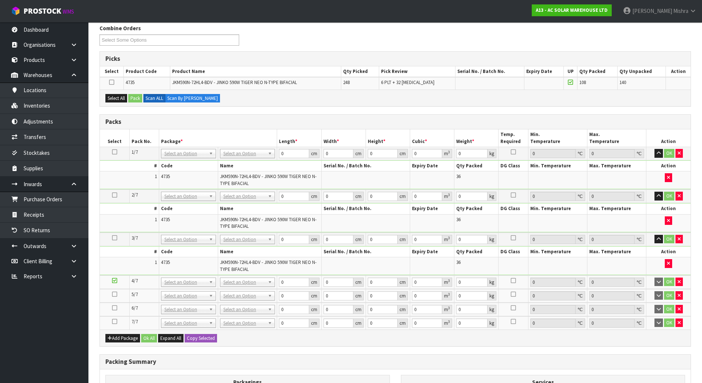
scroll to position [0, 0]
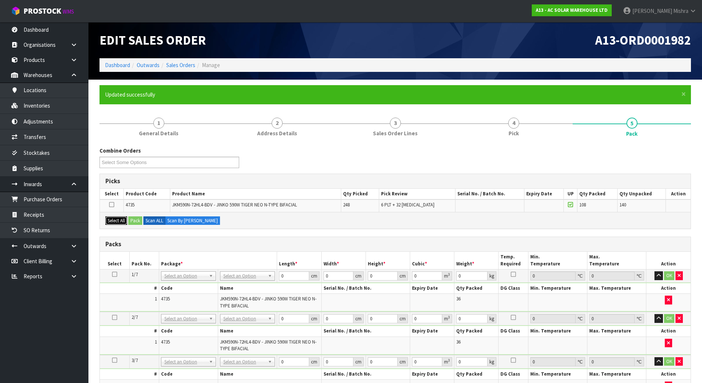
drag, startPoint x: 110, startPoint y: 221, endPoint x: 124, endPoint y: 221, distance: 13.3
click at [112, 221] on button "Select All" at bounding box center [116, 220] width 22 height 9
click at [136, 221] on button "Pack" at bounding box center [135, 220] width 14 height 9
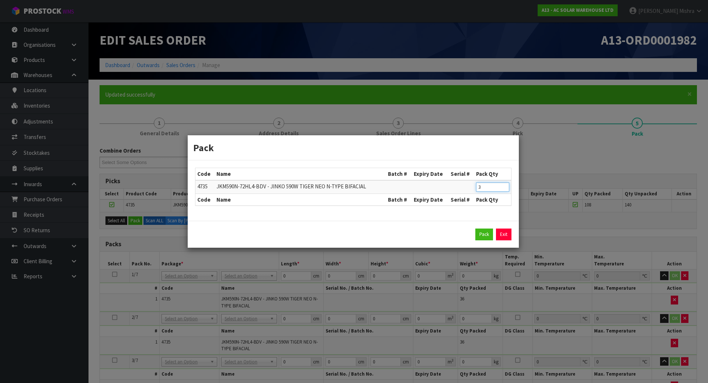
drag, startPoint x: 492, startPoint y: 188, endPoint x: 435, endPoint y: 188, distance: 56.8
click at [432, 187] on tr "4735 JKM590N-72HL4-BDV - JINKO 590W TIGER NEO N-TYPE BIFACIAL 3" at bounding box center [353, 187] width 316 height 14
drag, startPoint x: 486, startPoint y: 186, endPoint x: 452, endPoint y: 186, distance: 33.9
click at [452, 186] on tr "4735 JKM590N-72HL4-BDV - JINKO 590W TIGER NEO N-TYPE BIFACIAL 6" at bounding box center [353, 187] width 316 height 14
type input "36"
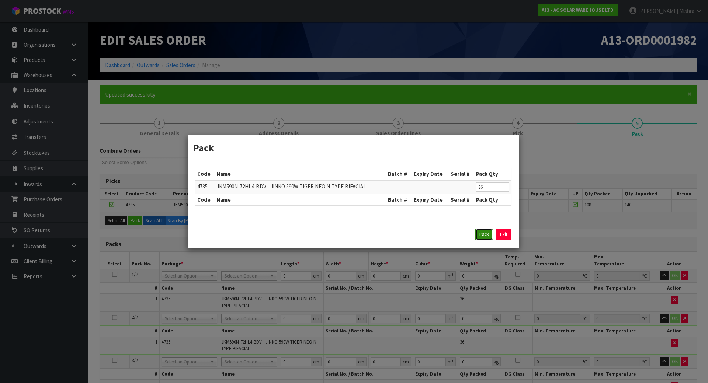
click at [480, 233] on button "Pack" at bounding box center [484, 235] width 18 height 12
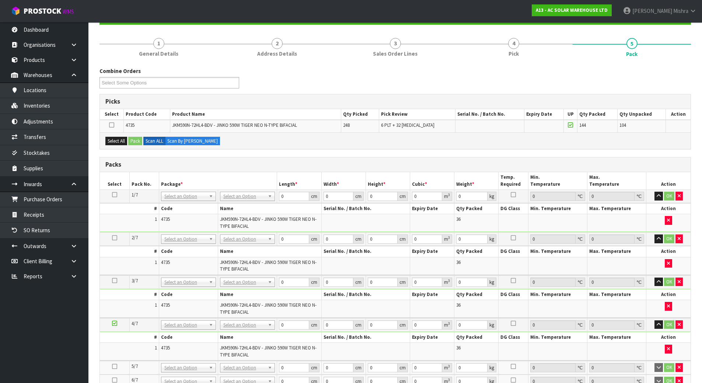
scroll to position [221, 0]
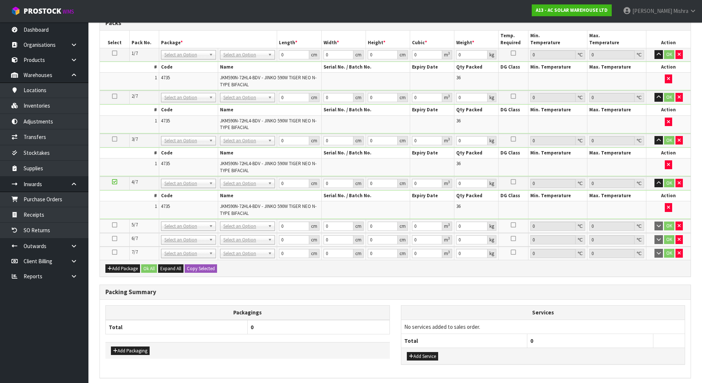
click at [112, 225] on icon at bounding box center [114, 225] width 5 height 0
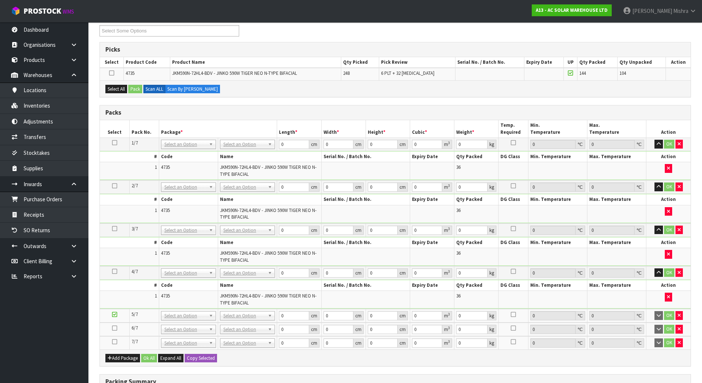
scroll to position [0, 0]
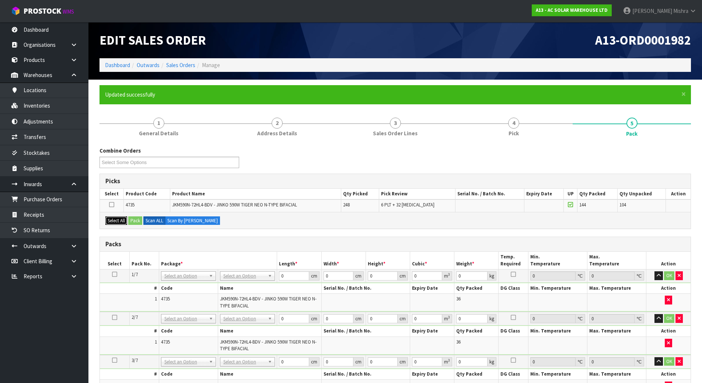
drag, startPoint x: 116, startPoint y: 221, endPoint x: 128, endPoint y: 217, distance: 12.5
click at [117, 221] on button "Select All" at bounding box center [116, 220] width 22 height 9
click at [137, 219] on button "Pack" at bounding box center [135, 220] width 14 height 9
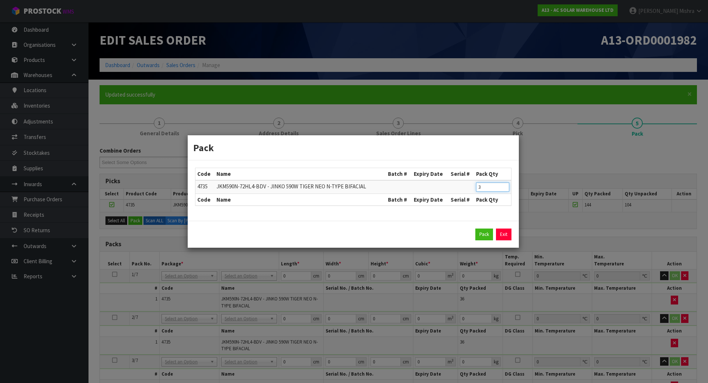
drag, startPoint x: 497, startPoint y: 190, endPoint x: 447, endPoint y: 190, distance: 50.1
click at [447, 190] on tr "4735 JKM590N-72HL4-BDV - JINKO 590W TIGER NEO N-TYPE BIFACIAL 3" at bounding box center [353, 187] width 316 height 14
type input "36"
click at [480, 235] on button "Pack" at bounding box center [484, 235] width 18 height 12
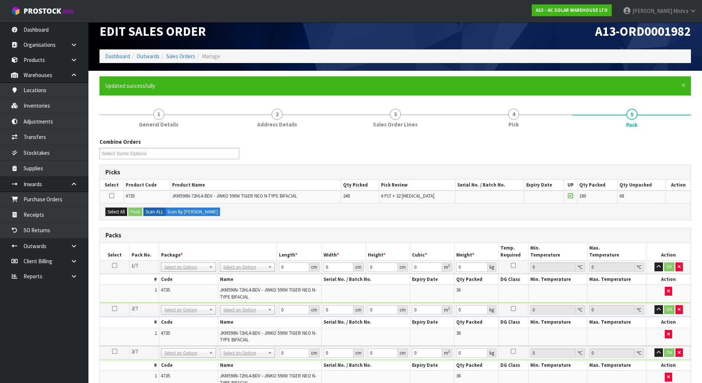
scroll to position [258, 0]
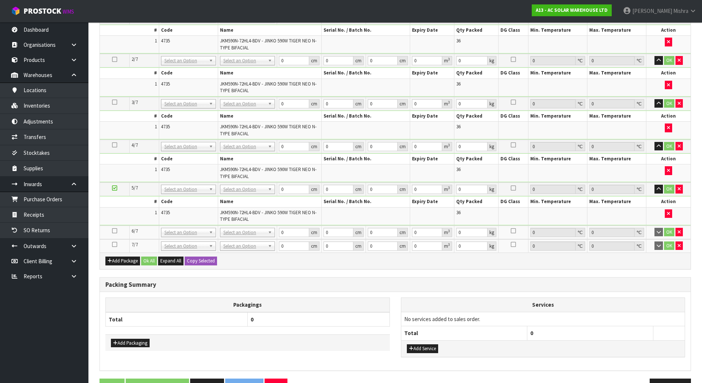
click at [118, 230] on td at bounding box center [114, 233] width 29 height 14
click at [114, 231] on icon at bounding box center [114, 231] width 5 height 0
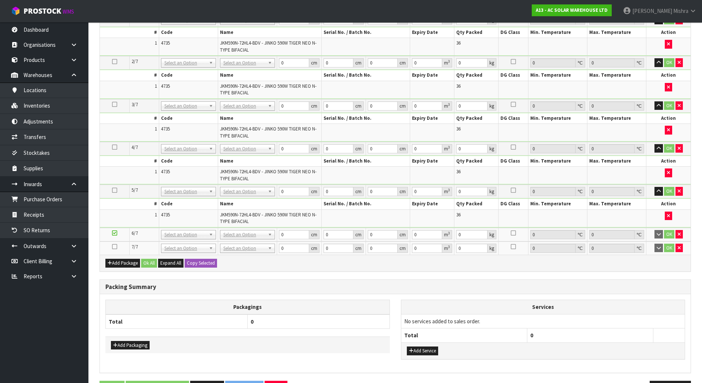
scroll to position [37, 0]
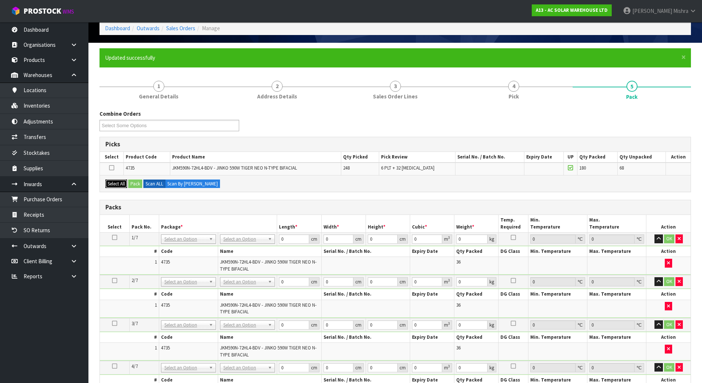
drag, startPoint x: 121, startPoint y: 187, endPoint x: 126, endPoint y: 187, distance: 4.8
click at [122, 187] on button "Select All" at bounding box center [116, 184] width 22 height 9
click at [140, 187] on button "Pack" at bounding box center [135, 184] width 14 height 9
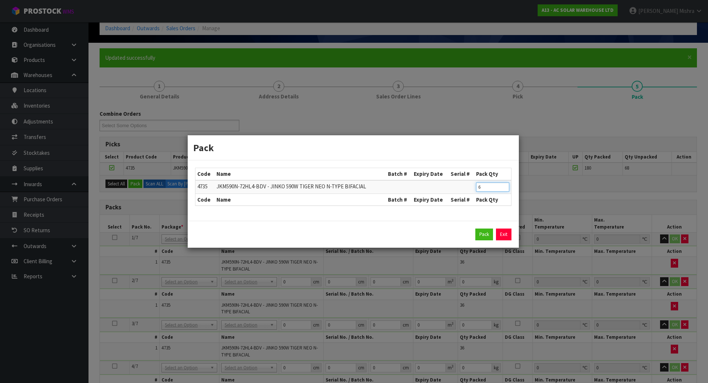
drag, startPoint x: 486, startPoint y: 188, endPoint x: 447, endPoint y: 188, distance: 38.4
click at [447, 188] on tr "4735 JKM590N-72HL4-BDV - JINKO 590W TIGER NEO N-TYPE BIFACIAL 6" at bounding box center [353, 187] width 316 height 14
drag, startPoint x: 482, startPoint y: 190, endPoint x: 473, endPoint y: 190, distance: 9.2
click at [473, 190] on tr "4735 JKM590N-72HL4-BDV - JINKO 590W TIGER NEO N-TYPE BIFACIAL 3" at bounding box center [353, 187] width 316 height 14
drag, startPoint x: 490, startPoint y: 187, endPoint x: 462, endPoint y: 190, distance: 28.2
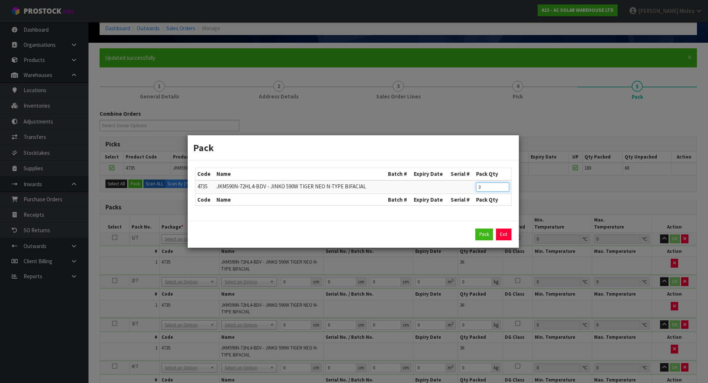
click at [465, 188] on tr "4735 JKM590N-72HL4-BDV - JINKO 590W TIGER NEO N-TYPE BIFACIAL 3" at bounding box center [353, 187] width 316 height 14
drag, startPoint x: 487, startPoint y: 186, endPoint x: 471, endPoint y: 186, distance: 16.6
click at [471, 186] on tr "4735 JKM590N-72HL4-BDV - JINKO 590W TIGER NEO N-TYPE BIFACIAL 6" at bounding box center [353, 187] width 316 height 14
type input "36"
click at [485, 235] on button "Pack" at bounding box center [484, 235] width 18 height 12
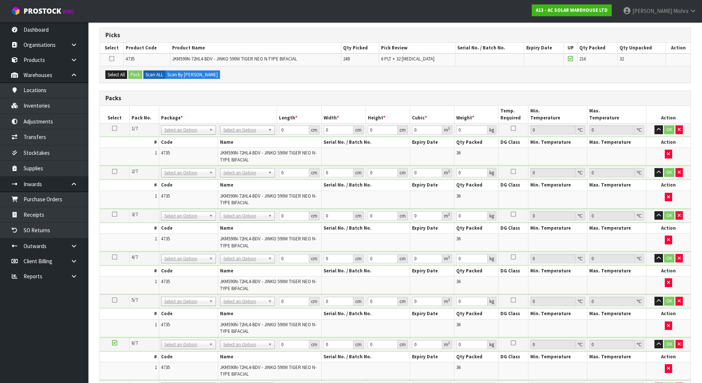
scroll to position [258, 0]
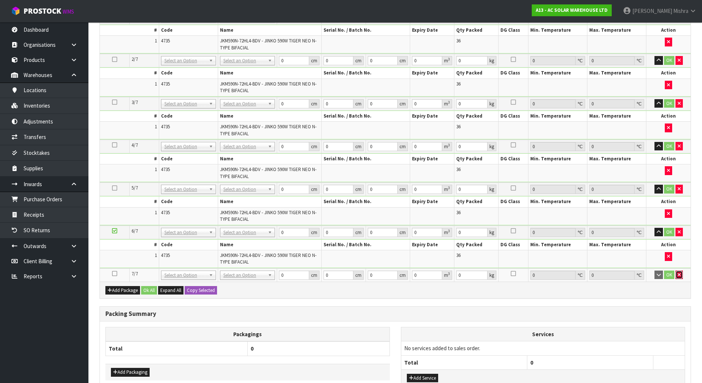
click at [677, 277] on button "button" at bounding box center [679, 275] width 7 height 9
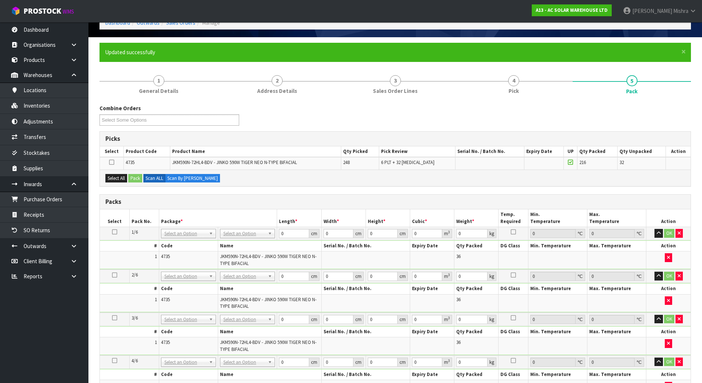
scroll to position [37, 0]
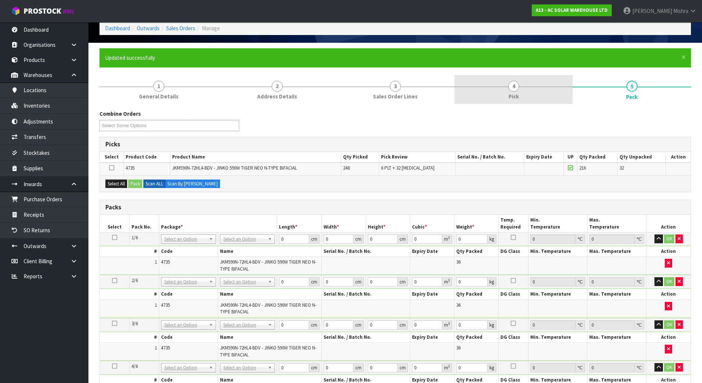
click at [516, 95] on span "Pick" at bounding box center [514, 97] width 10 height 8
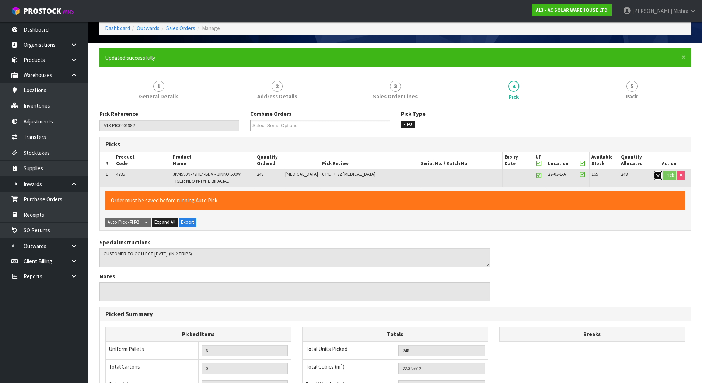
click at [656, 176] on icon "button" at bounding box center [658, 175] width 4 height 5
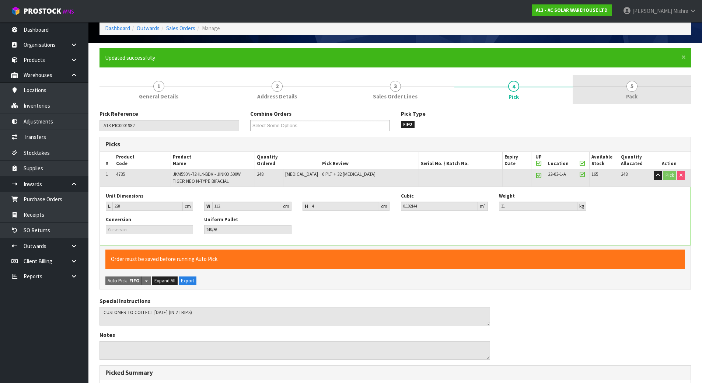
click at [630, 98] on span "Pack" at bounding box center [631, 97] width 11 height 8
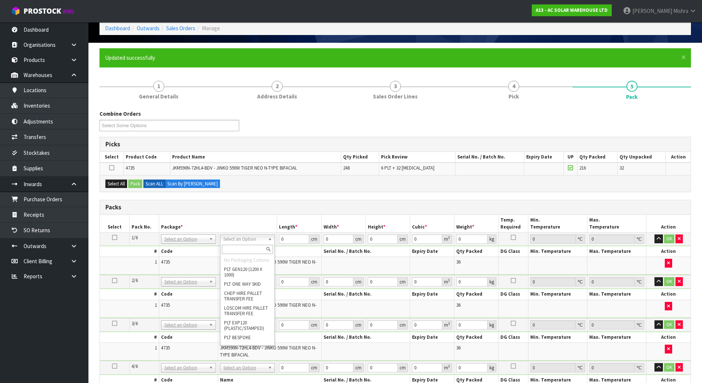
click at [237, 252] on input "text" at bounding box center [247, 249] width 51 height 9
type input "u"
type input "1172"
drag, startPoint x: 288, startPoint y: 240, endPoint x: 271, endPoint y: 242, distance: 17.4
click at [271, 242] on tr "1/6 NONE 007-001 007-002 007-004 007-009 007-013 007-014 007-015 007-017 007-01…" at bounding box center [395, 239] width 591 height 13
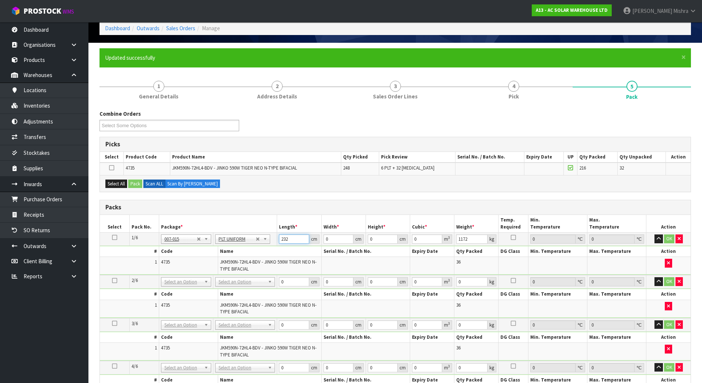
type input "232"
type input "113"
type input "1"
type input "0.026216"
type input "12"
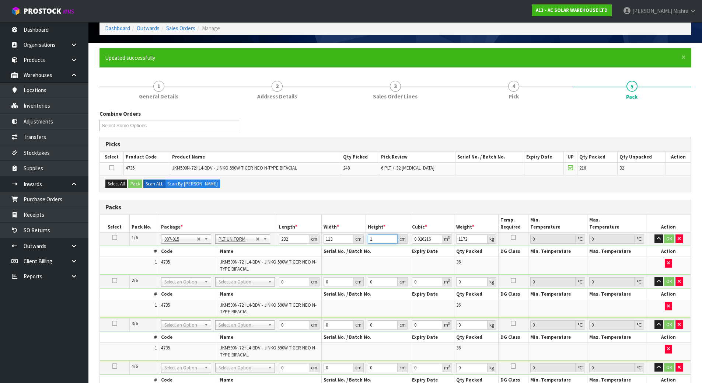
type input "0.314592"
type input "127"
type input "3.329432"
type input "12"
type input "0.314592"
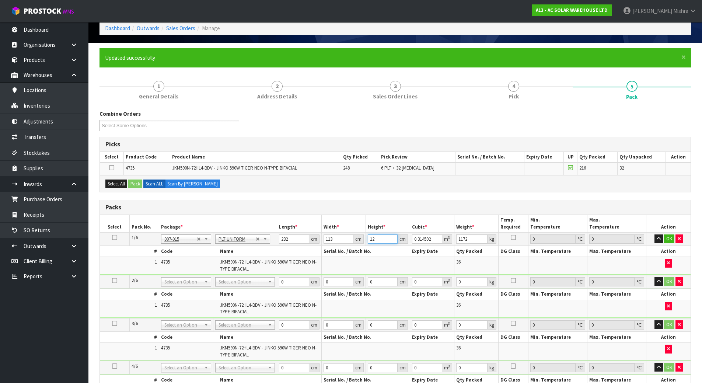
type input "129"
type input "3.381864"
type input "129"
click at [117, 237] on icon at bounding box center [114, 237] width 5 height 0
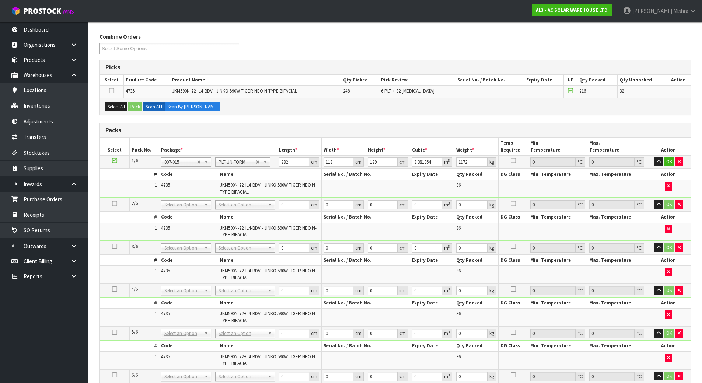
scroll to position [258, 0]
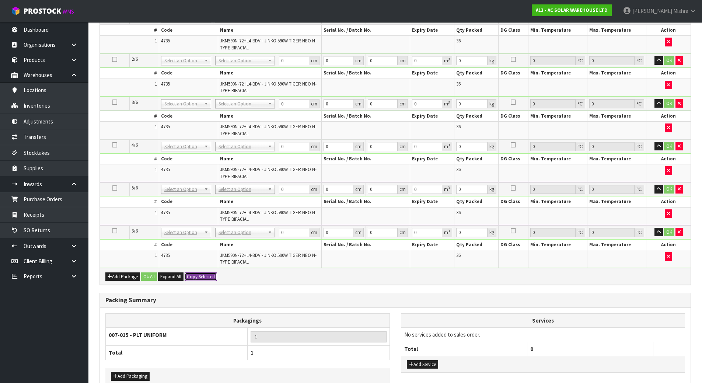
click at [205, 280] on button "Copy Selected" at bounding box center [201, 277] width 32 height 9
click at [205, 280] on button "Confirm Copy Selected" at bounding box center [209, 277] width 49 height 9
type input "232"
type input "113"
type input "129"
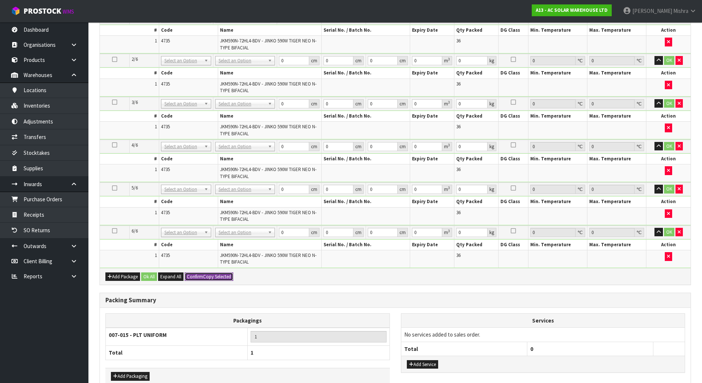
type input "3.381864"
type input "1172"
type input "232"
type input "113"
type input "129"
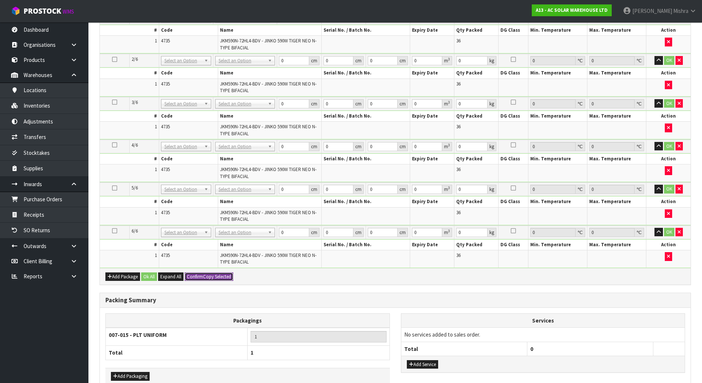
type input "3.381864"
type input "1172"
type input "232"
type input "113"
type input "129"
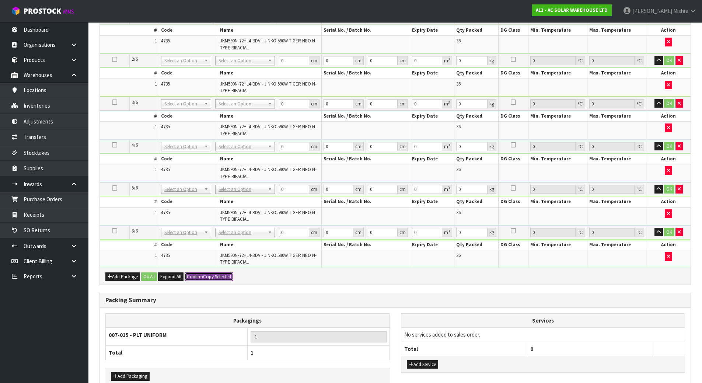
type input "3.381864"
type input "1172"
type input "232"
type input "113"
type input "129"
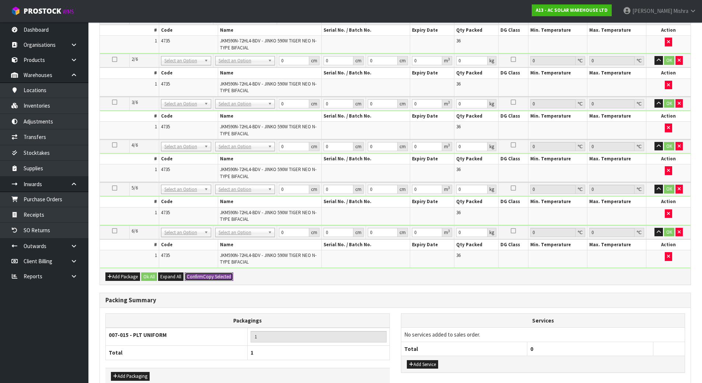
type input "3.381864"
type input "1172"
type input "232"
type input "113"
type input "129"
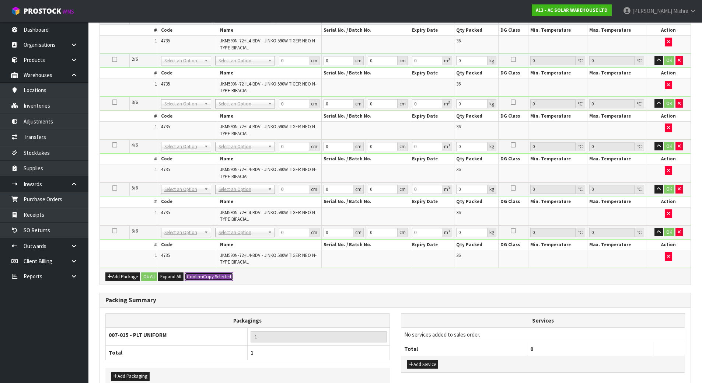
type input "3.381864"
type input "1172"
type input "6"
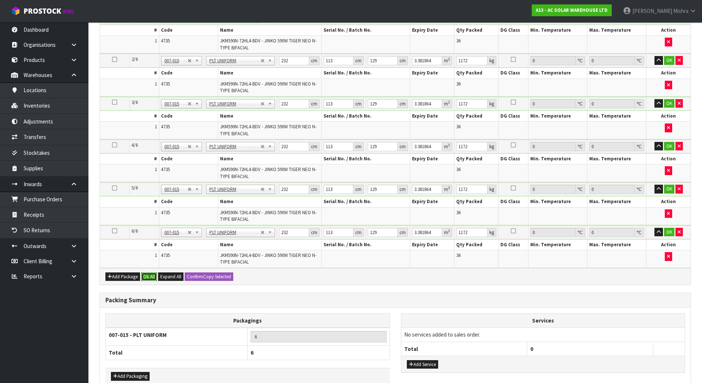
click at [144, 275] on button "Ok All" at bounding box center [149, 277] width 16 height 9
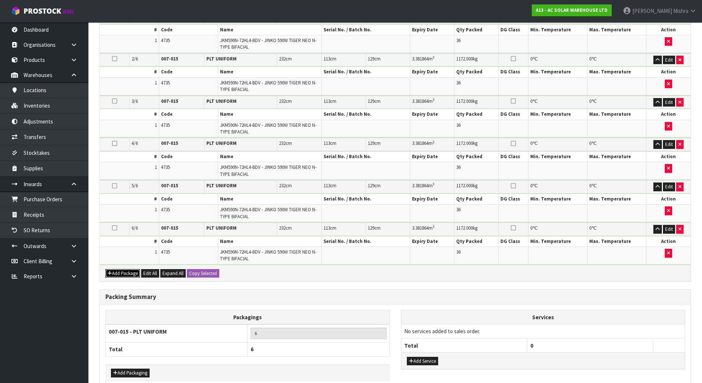
click at [120, 273] on button "Add Package" at bounding box center [122, 273] width 35 height 9
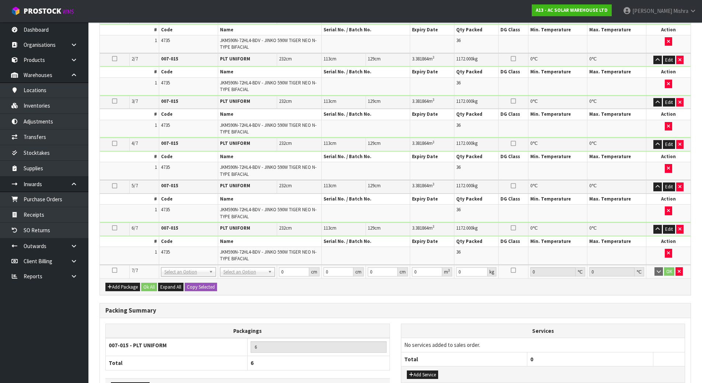
click at [117, 270] on icon at bounding box center [114, 270] width 5 height 0
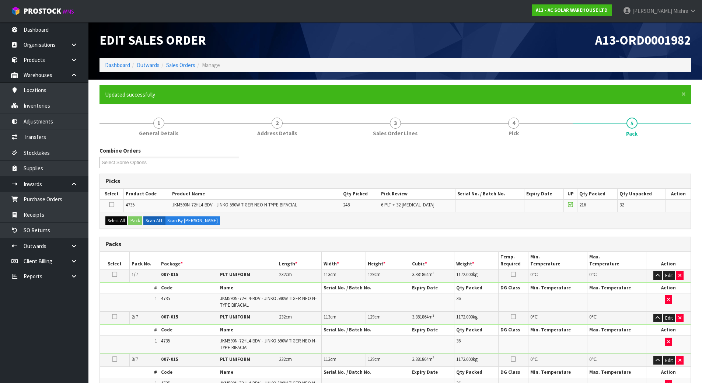
click at [118, 224] on div "Select All Pack Scan ALL Scan By Quantity" at bounding box center [395, 220] width 591 height 17
click at [125, 221] on button "Select All" at bounding box center [116, 220] width 22 height 9
click at [133, 219] on button "Pack" at bounding box center [135, 220] width 14 height 9
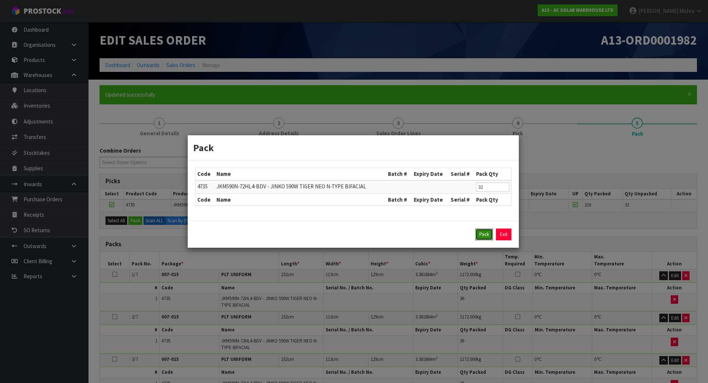
click at [479, 237] on button "Pack" at bounding box center [484, 235] width 18 height 12
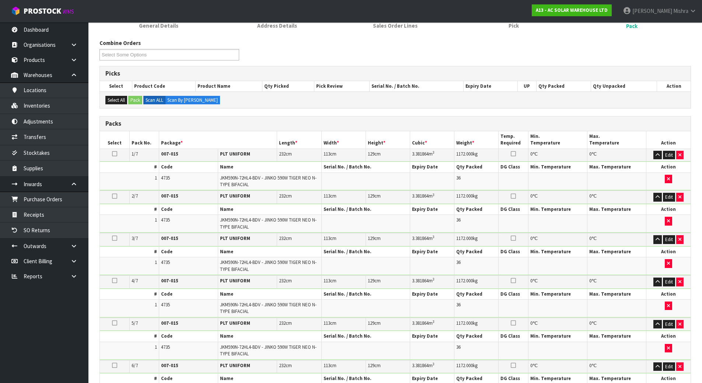
scroll to position [221, 0]
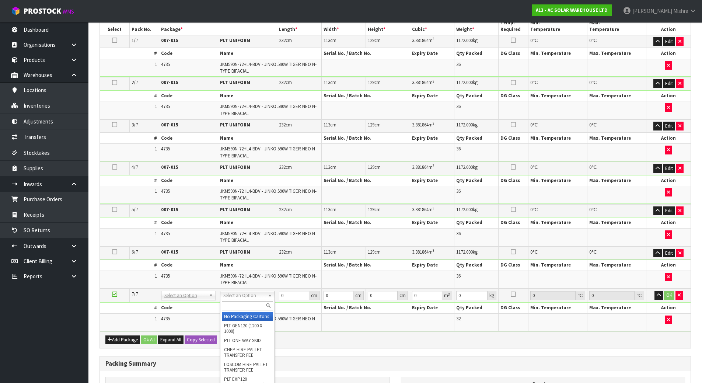
click at [240, 306] on input "text" at bounding box center [247, 305] width 51 height 9
type input "u"
type input "7"
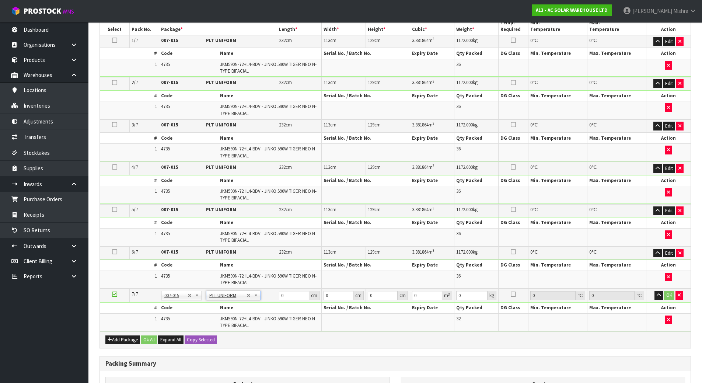
type input "992"
drag, startPoint x: 285, startPoint y: 296, endPoint x: 256, endPoint y: 299, distance: 29.7
click at [261, 298] on tr "7/7 NONE 007-001 007-002 007-004 007-009 007-013 007-014 007-015 007-017 007-01…" at bounding box center [395, 296] width 591 height 14
type input "232"
type input "113"
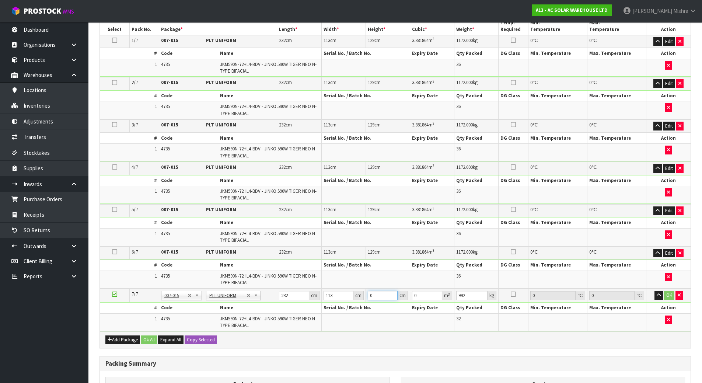
type input "1"
type input "0.026216"
type input "12"
type input "0.314592"
type input "129"
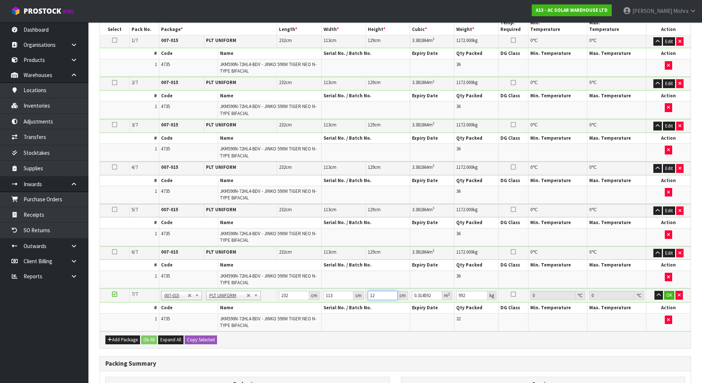
type input "3.381864"
type input "129"
drag, startPoint x: 336, startPoint y: 296, endPoint x: 329, endPoint y: 294, distance: 6.5
click at [329, 294] on input "113" at bounding box center [339, 295] width 30 height 9
type input "10"
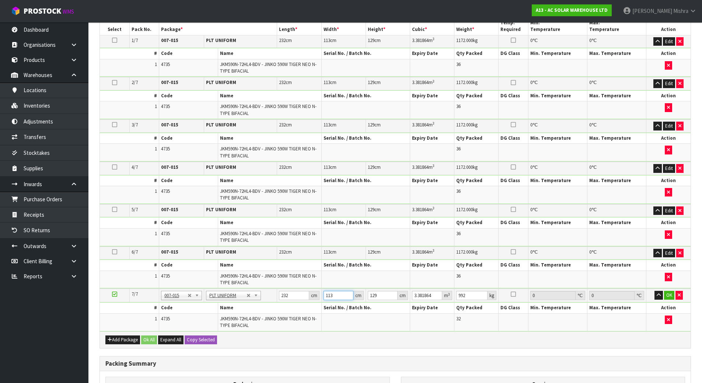
type input "0.29928"
type input "100"
type input "2.9928"
type input "100"
click at [667, 296] on button "OK" at bounding box center [669, 295] width 10 height 9
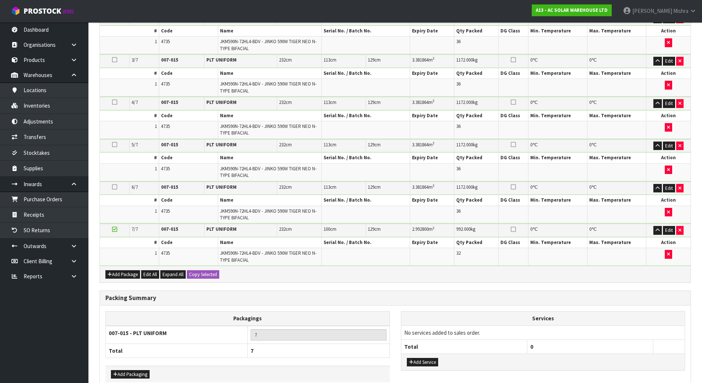
scroll to position [326, 0]
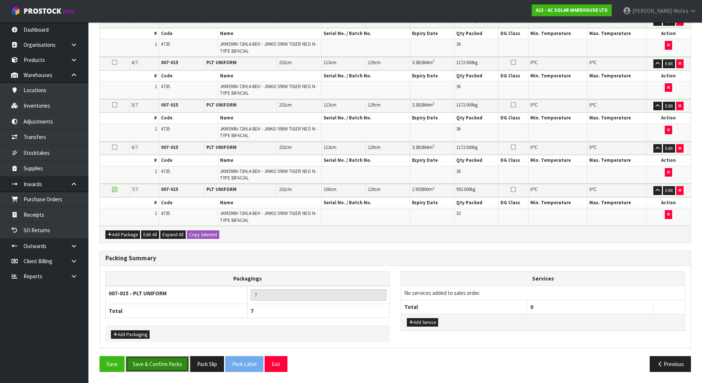
click at [150, 365] on button "Save & Confirm Packs" at bounding box center [157, 364] width 63 height 16
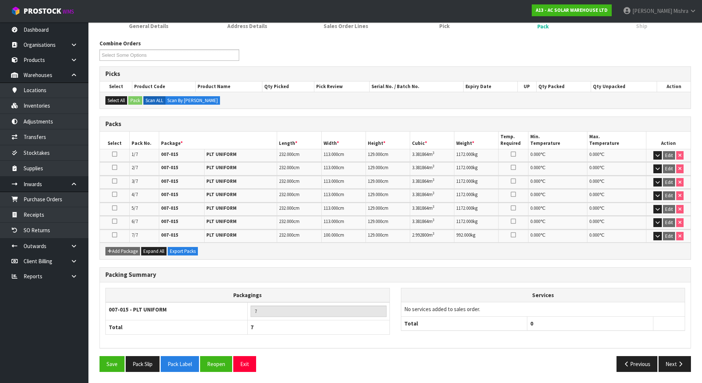
scroll to position [107, 0]
drag, startPoint x: 663, startPoint y: 364, endPoint x: 656, endPoint y: 362, distance: 7.8
click at [664, 364] on button "Next" at bounding box center [675, 364] width 32 height 16
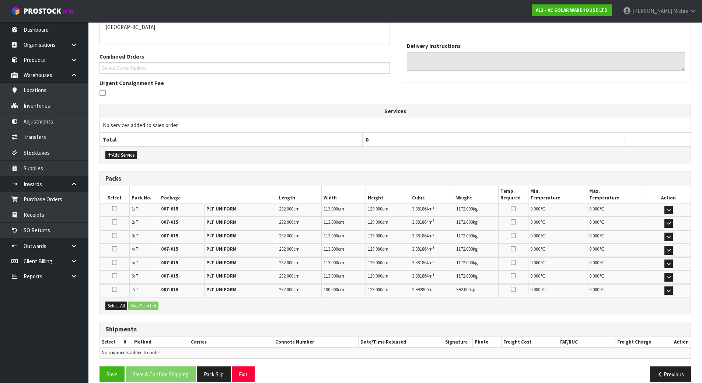
scroll to position [178, 0]
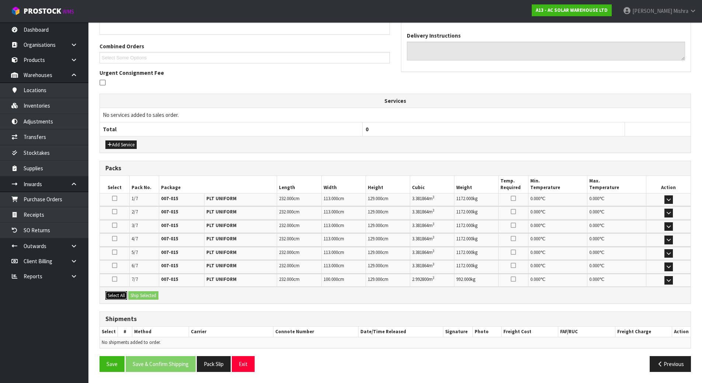
click at [115, 297] on button "Select All" at bounding box center [116, 295] width 22 height 9
click at [147, 297] on button "Ship Selected" at bounding box center [143, 295] width 30 height 9
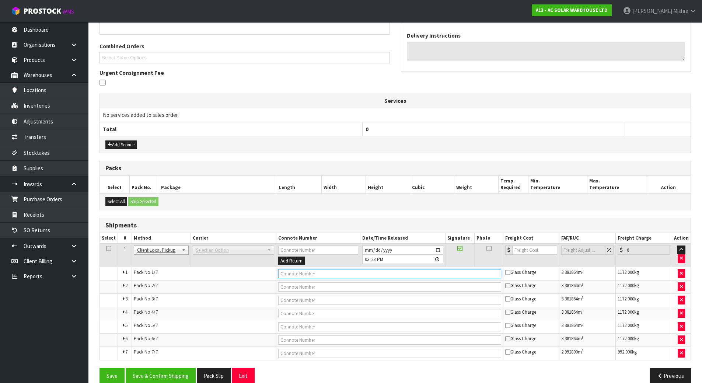
click at [294, 278] on input "text" at bounding box center [389, 273] width 223 height 9
type input "COLLECTED"
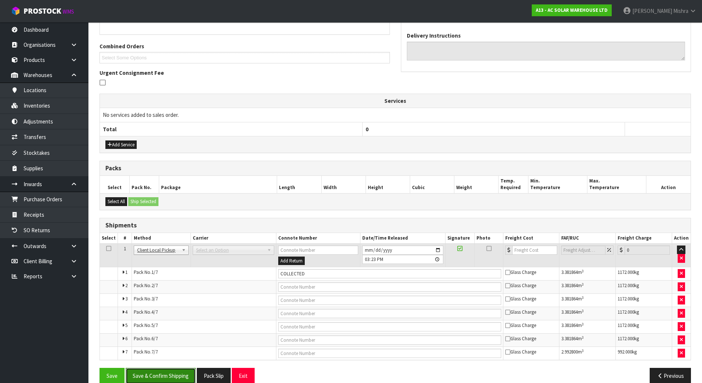
click at [174, 375] on button "Save & Confirm Shipping" at bounding box center [161, 376] width 70 height 16
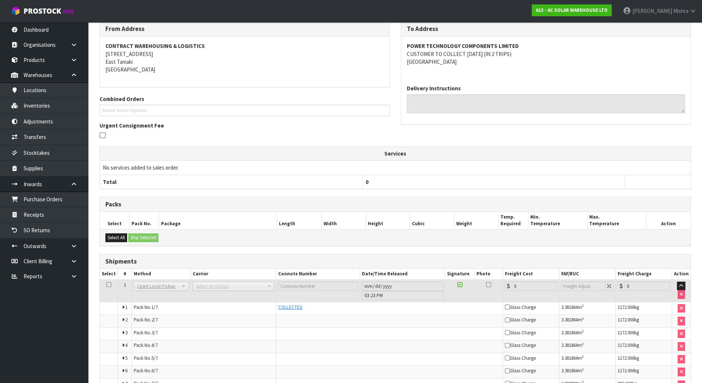
scroll to position [169, 0]
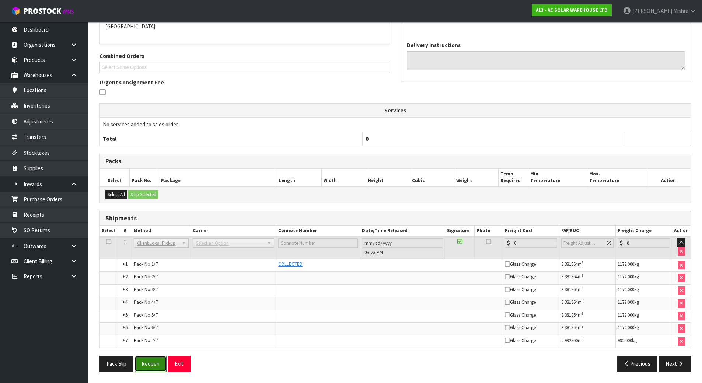
click at [148, 365] on button "Reopen" at bounding box center [151, 364] width 32 height 16
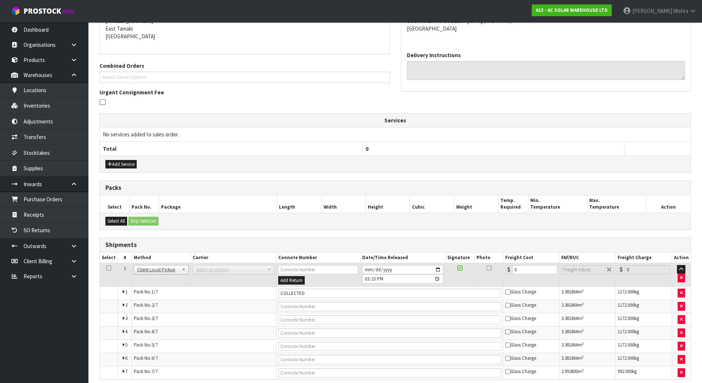
scroll to position [190, 0]
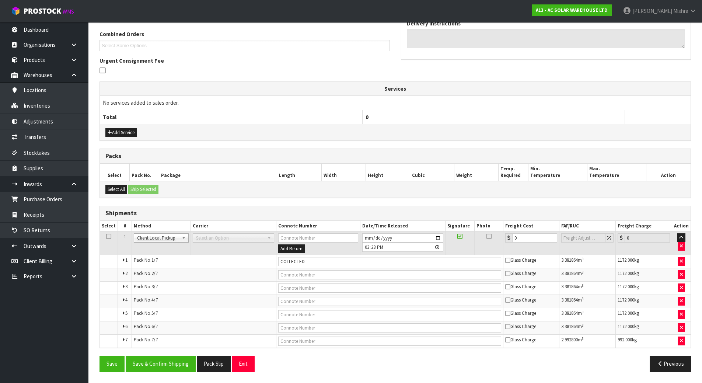
click at [114, 128] on div "Add Service" at bounding box center [395, 132] width 591 height 17
click at [116, 132] on button "Add Service" at bounding box center [120, 132] width 31 height 9
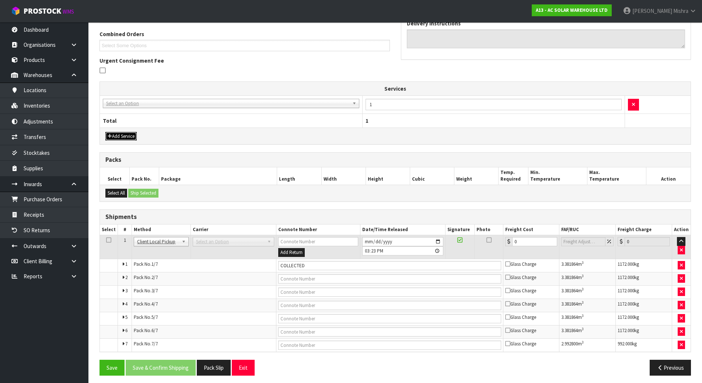
click at [117, 132] on button "Add Service" at bounding box center [120, 136] width 31 height 9
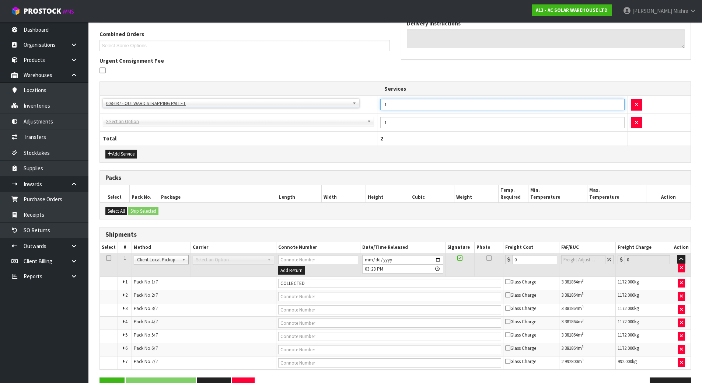
drag, startPoint x: 374, startPoint y: 105, endPoint x: 332, endPoint y: 110, distance: 42.3
click at [332, 110] on tr "003-036 - EXTERNAL PLANT HIRE 008-035 - OUTWARD HDLG+/HOIST LIFT ON/OFF 008-036…" at bounding box center [395, 105] width 591 height 18
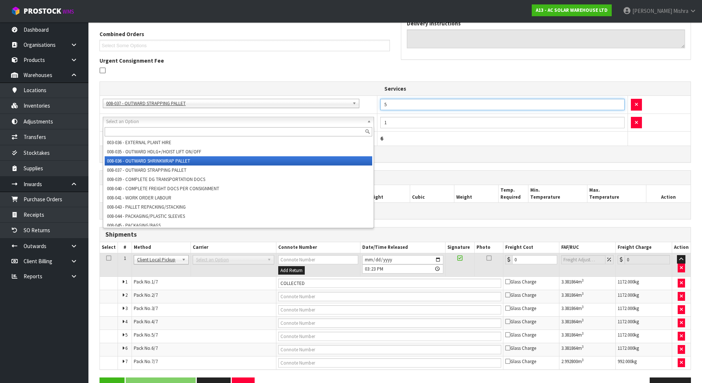
type input "5"
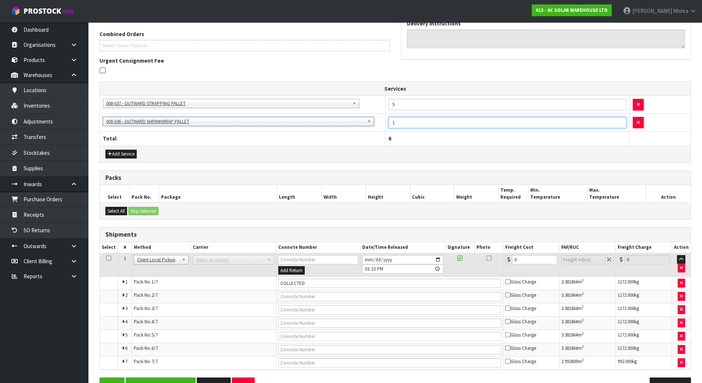
drag, startPoint x: 431, startPoint y: 124, endPoint x: 282, endPoint y: 127, distance: 149.0
click at [282, 128] on tr "003-036 - EXTERNAL PLANT HIRE 008-035 - OUTWARD HDLG+/HOIST LIFT ON/OFF 008-036…" at bounding box center [395, 123] width 591 height 18
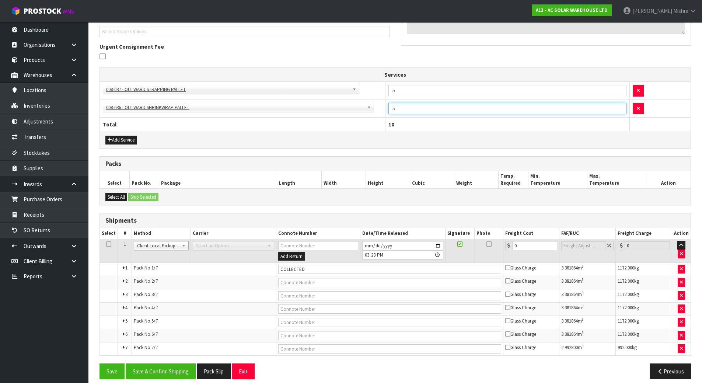
scroll to position [212, 0]
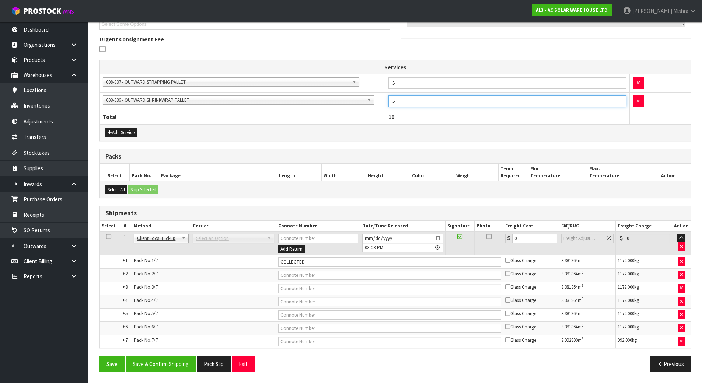
drag, startPoint x: 411, startPoint y: 101, endPoint x: 346, endPoint y: 101, distance: 64.5
click at [346, 101] on tr "003-036 - EXTERNAL PLANT HIRE 008-035 - OUTWARD HDLG+/HOIST LIFT ON/OFF 008-036…" at bounding box center [395, 101] width 591 height 18
type input "2"
click at [155, 373] on div "Save Save & Confirm Shipping Pack Slip Exit Previous" at bounding box center [395, 366] width 603 height 21
drag, startPoint x: 159, startPoint y: 365, endPoint x: 149, endPoint y: 353, distance: 15.2
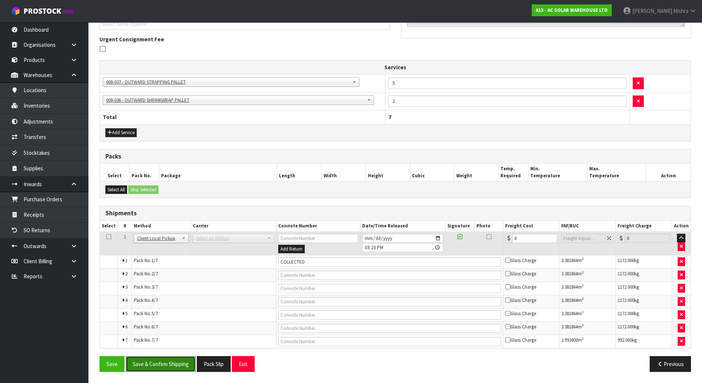
click at [159, 365] on button "Save & Confirm Shipping" at bounding box center [161, 364] width 70 height 16
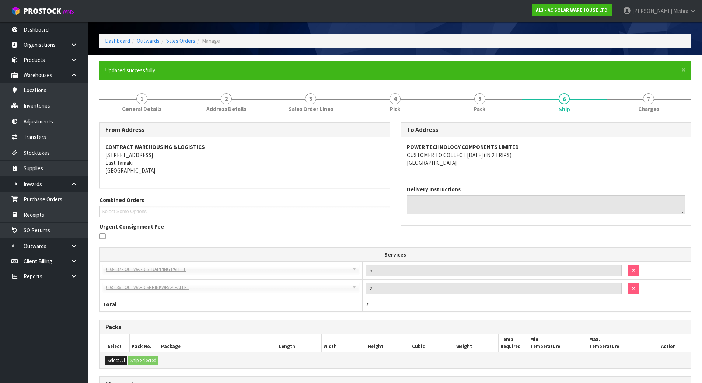
scroll to position [0, 0]
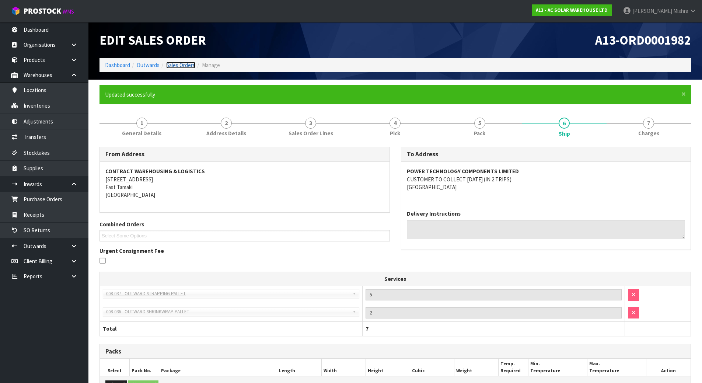
click at [180, 67] on link "Sales Orders" at bounding box center [180, 65] width 29 height 7
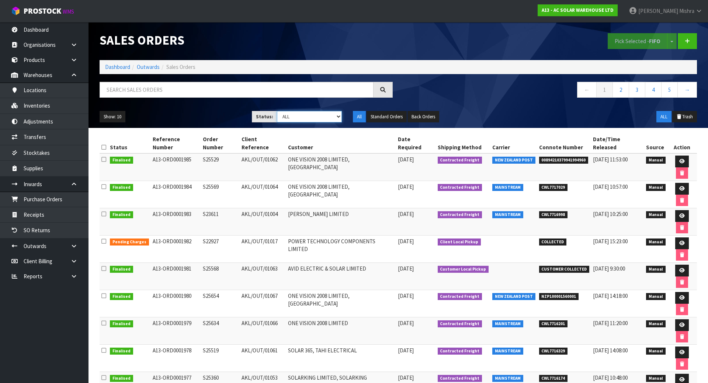
click at [302, 118] on select "Draft Pending Allocated Pending Pick Goods Picked Goods Packed Pending Charges …" at bounding box center [309, 116] width 65 height 11
select select "string:5"
click at [277, 111] on select "Draft Pending Allocated Pending Pick Goods Picked Goods Packed Pending Charges …" at bounding box center [309, 116] width 65 height 11
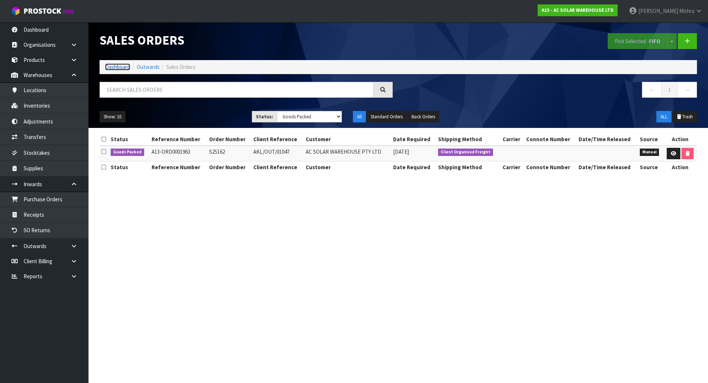
click at [106, 70] on link "Dashboard" at bounding box center [117, 66] width 25 height 7
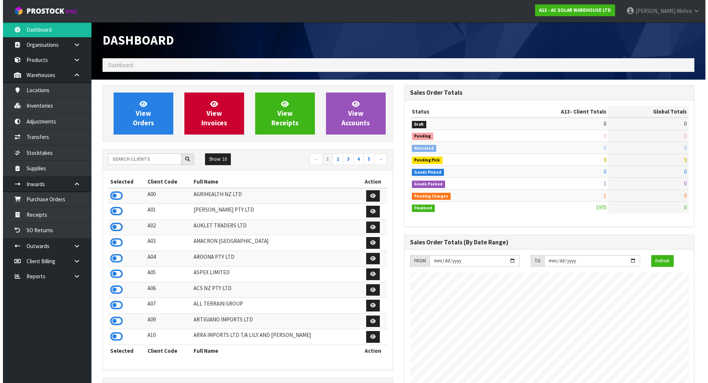
scroll to position [614, 301]
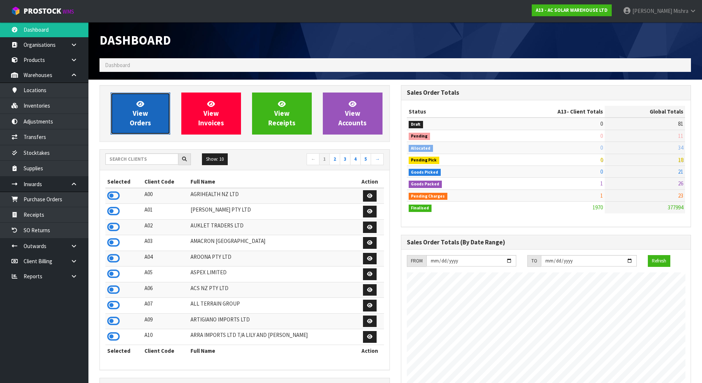
click at [153, 108] on link "View Orders" at bounding box center [141, 114] width 60 height 42
